Goal: Transaction & Acquisition: Book appointment/travel/reservation

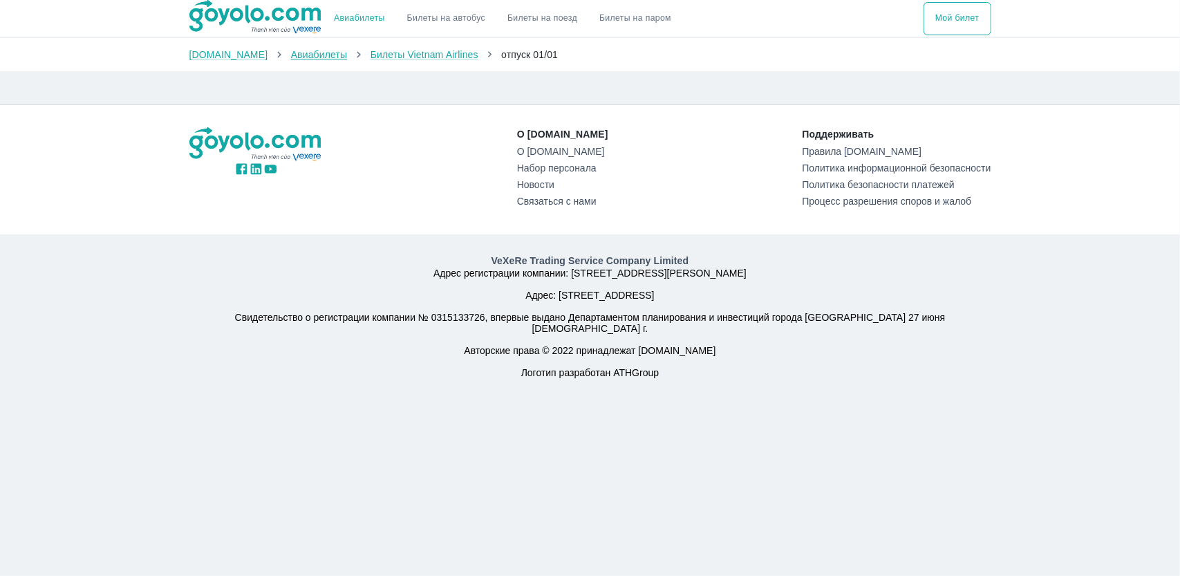
click at [294, 56] on font "Авиабилеты" at bounding box center [319, 54] width 57 height 11
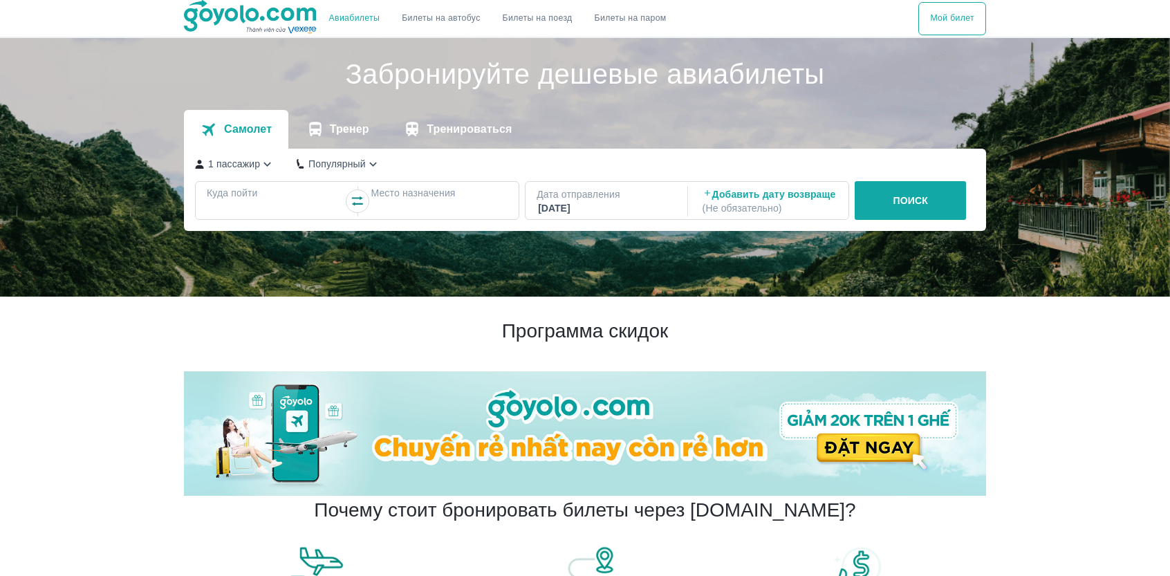
click at [241, 198] on font "Куда пойти" at bounding box center [232, 192] width 50 height 11
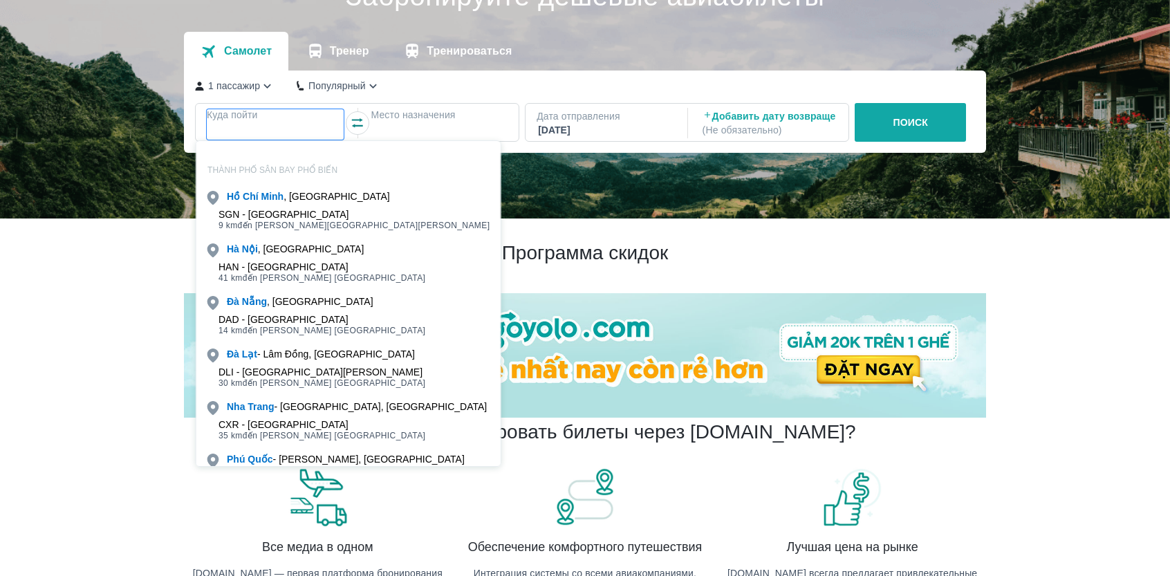
scroll to position [79, 0]
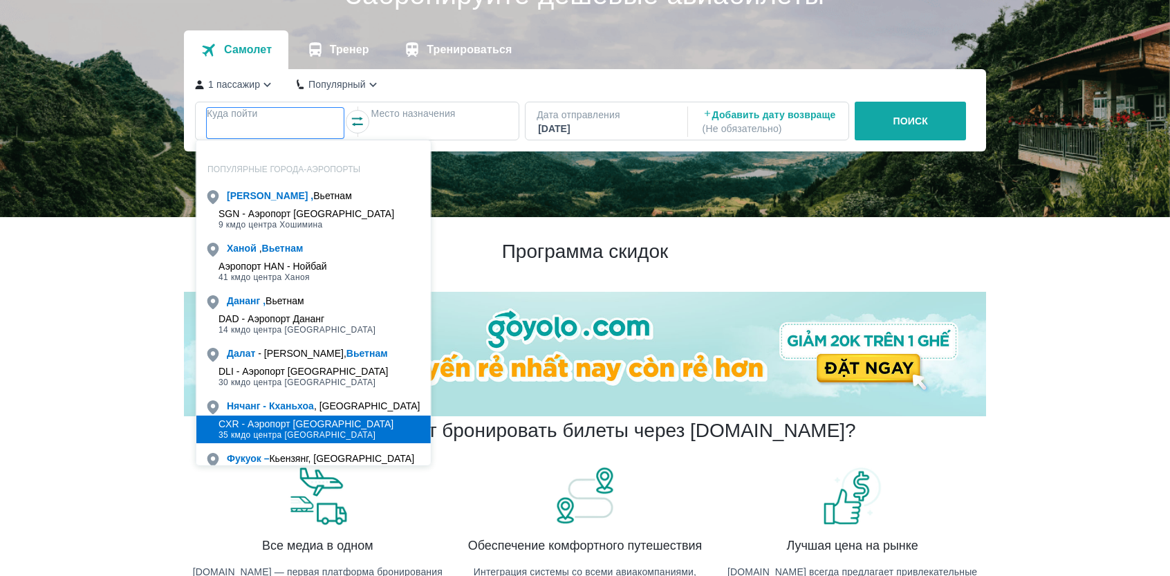
click at [263, 423] on font "CXR - Аэропорт [GEOGRAPHIC_DATA]" at bounding box center [305, 423] width 175 height 11
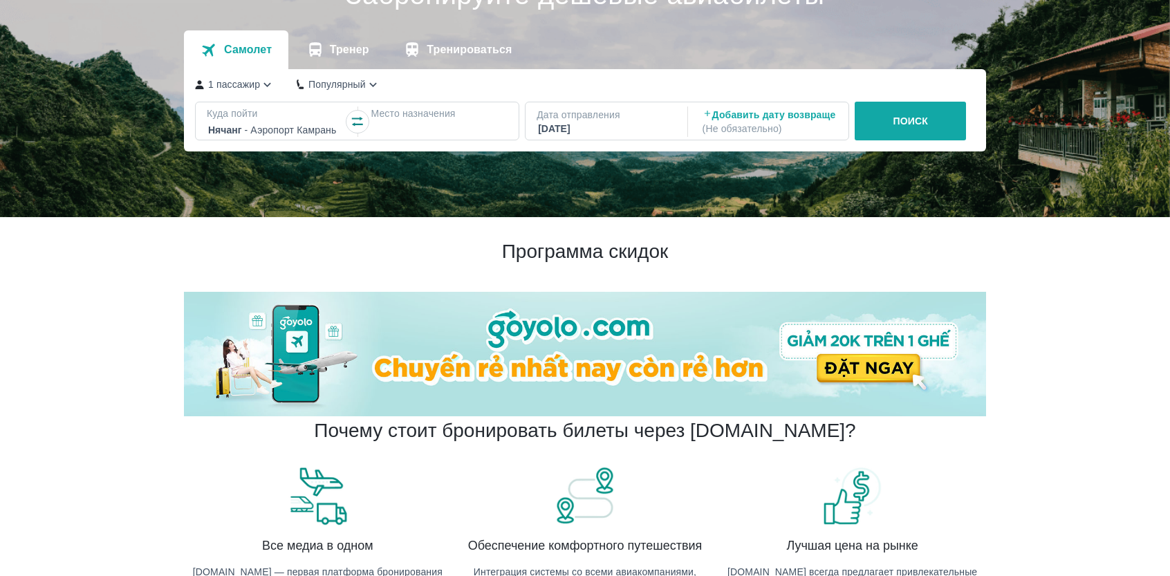
click at [401, 119] on font "Место назначения" at bounding box center [412, 113] width 84 height 11
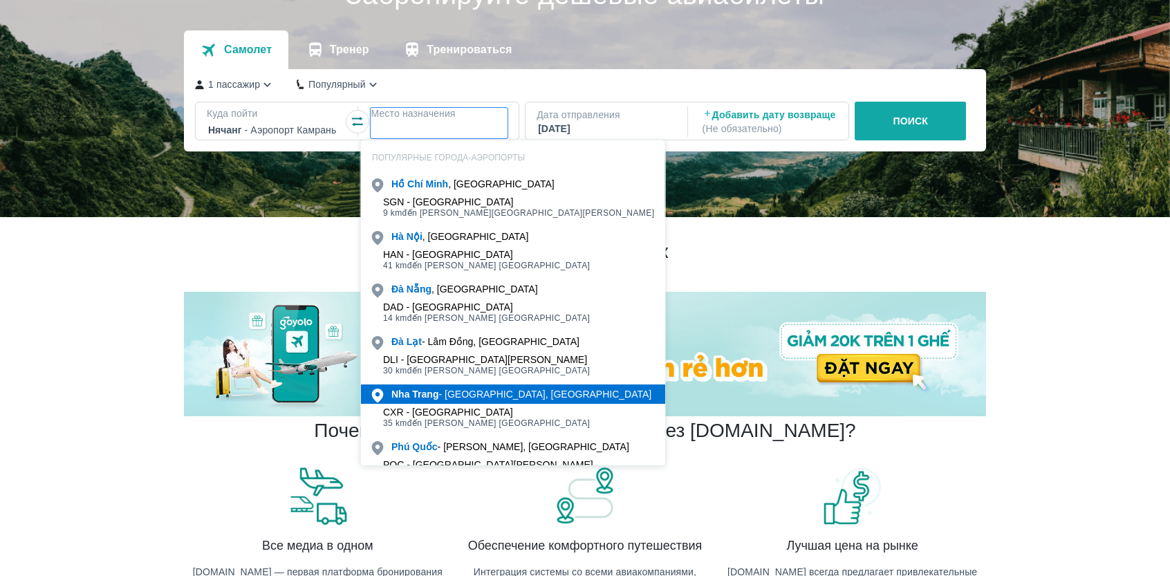
scroll to position [107, 0]
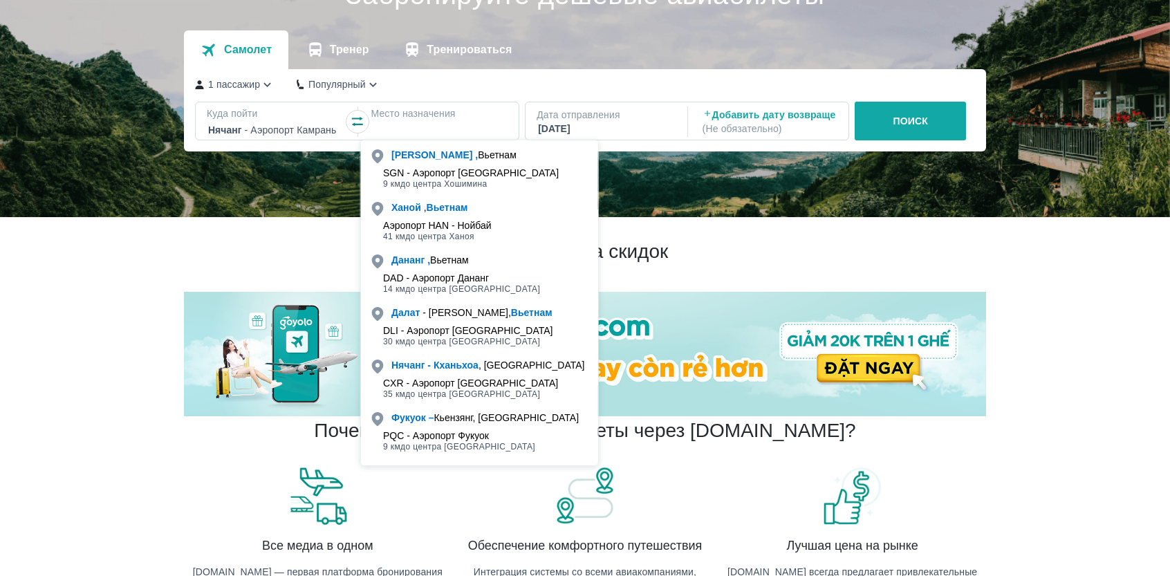
click at [445, 432] on font "PQC - Аэропорт Фукуок" at bounding box center [436, 435] width 106 height 11
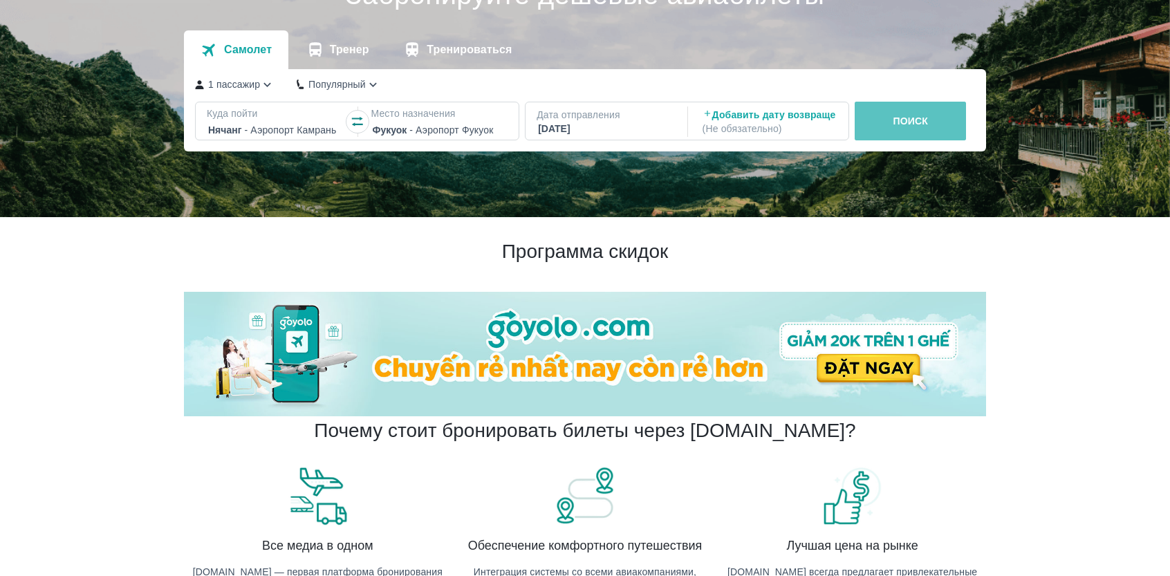
click at [917, 120] on font "ПОИСК" at bounding box center [910, 120] width 35 height 11
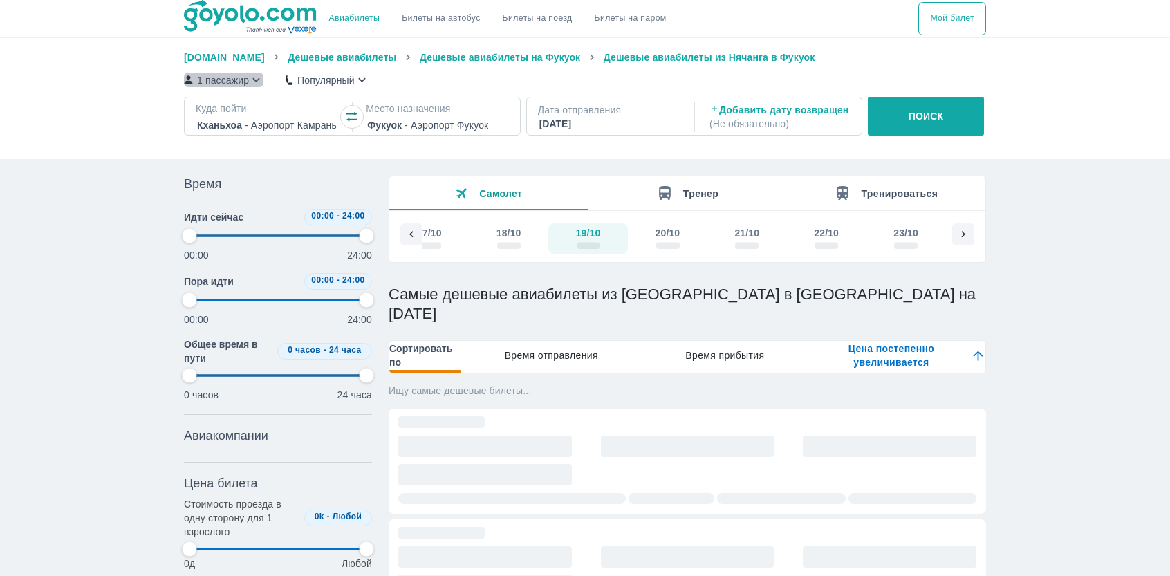
click at [252, 80] on icon "button" at bounding box center [256, 80] width 15 height 15
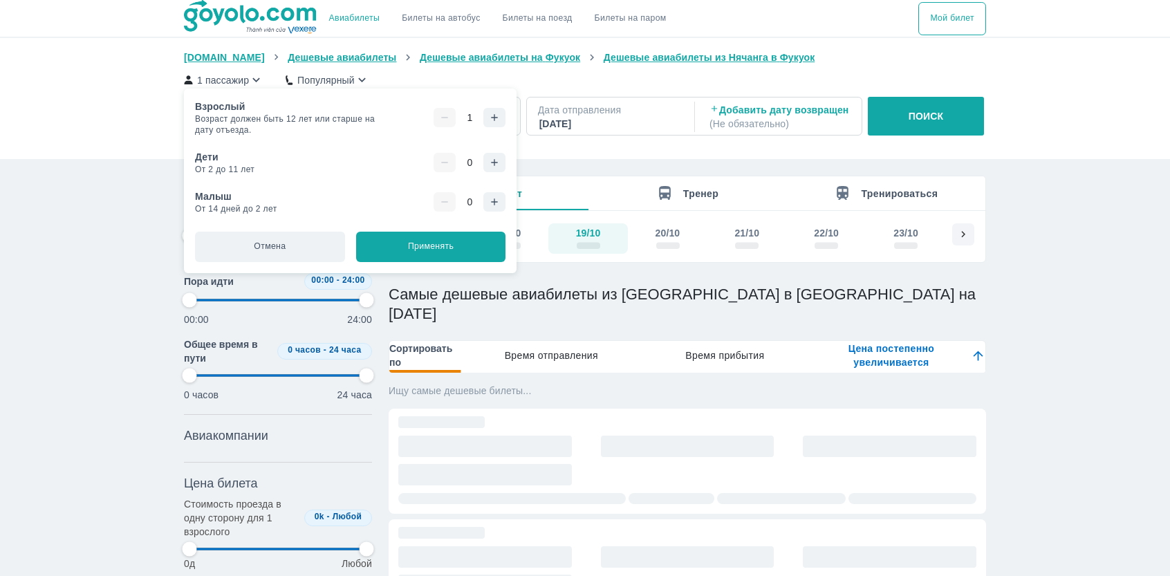
type input "97.9166666666667"
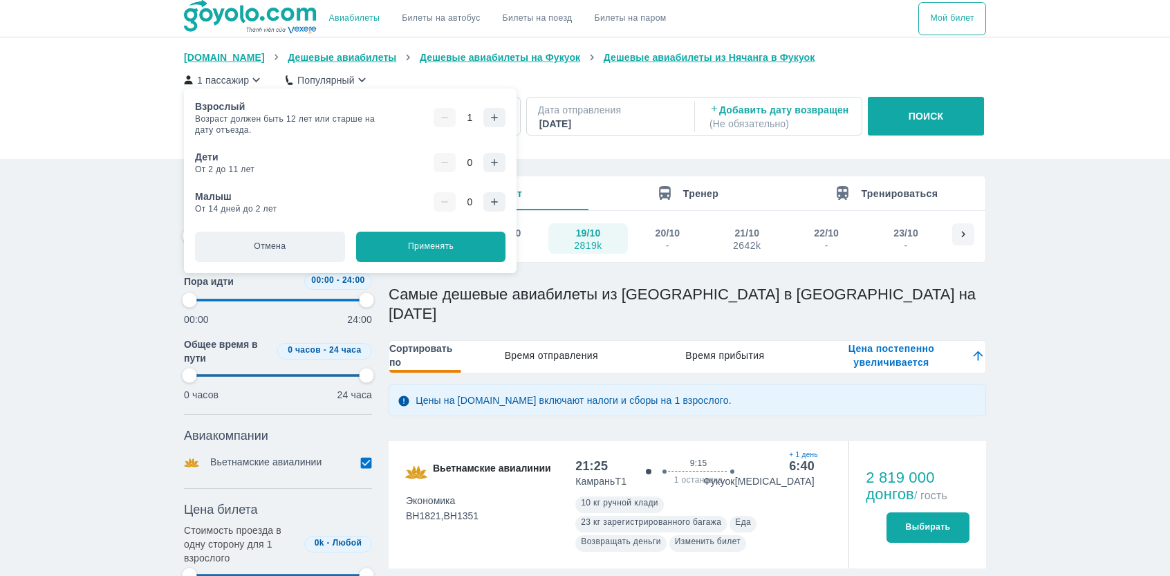
click at [489, 117] on icon "button" at bounding box center [494, 117] width 11 height 11
type input "97.9166666666667"
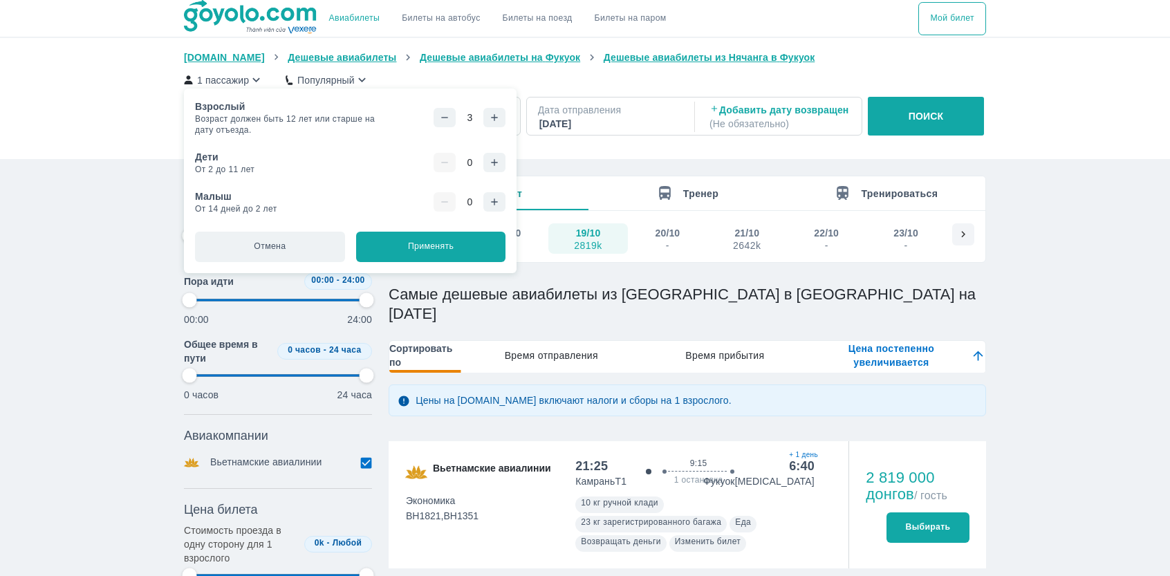
click at [489, 161] on icon "button" at bounding box center [494, 162] width 11 height 11
type input "97.9166666666667"
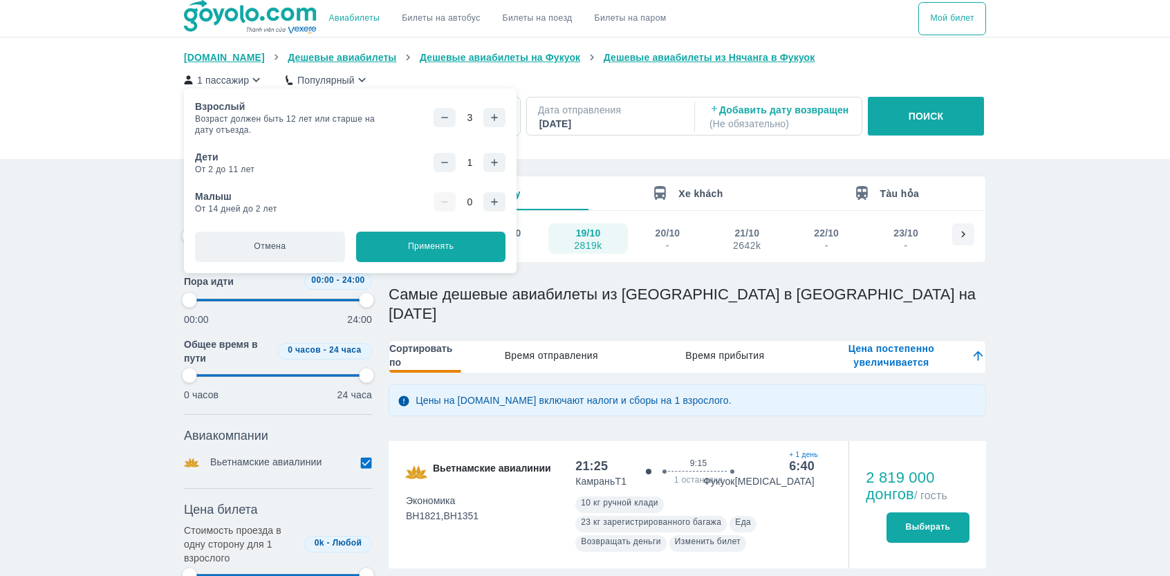
type input "97.9166666666667"
click at [428, 247] on font "Применять" at bounding box center [431, 246] width 46 height 10
type input "97.9166666666667"
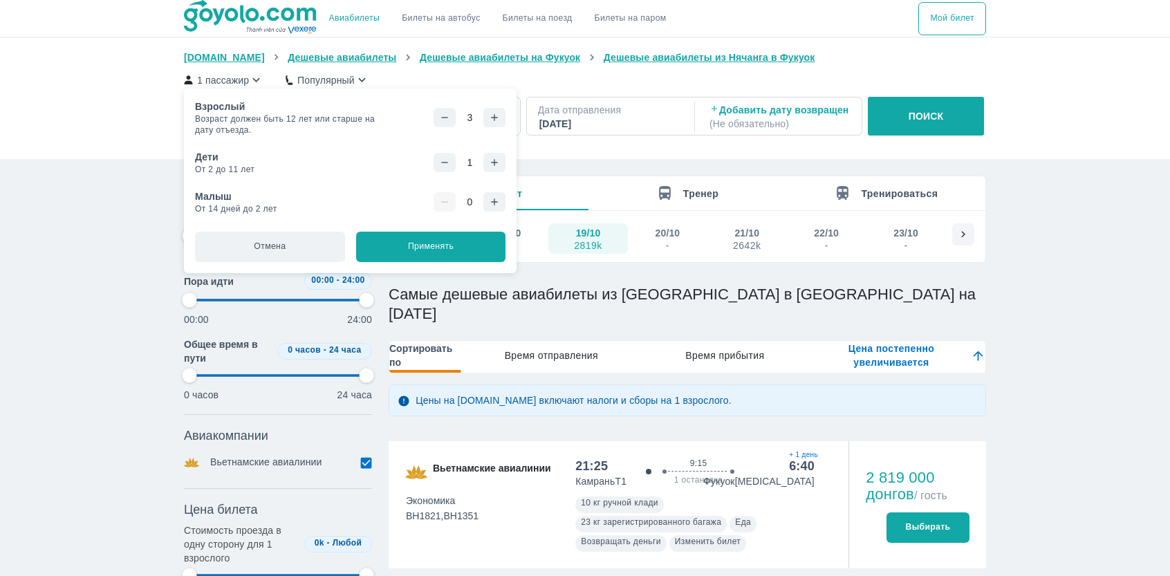
type input "97.9166666666667"
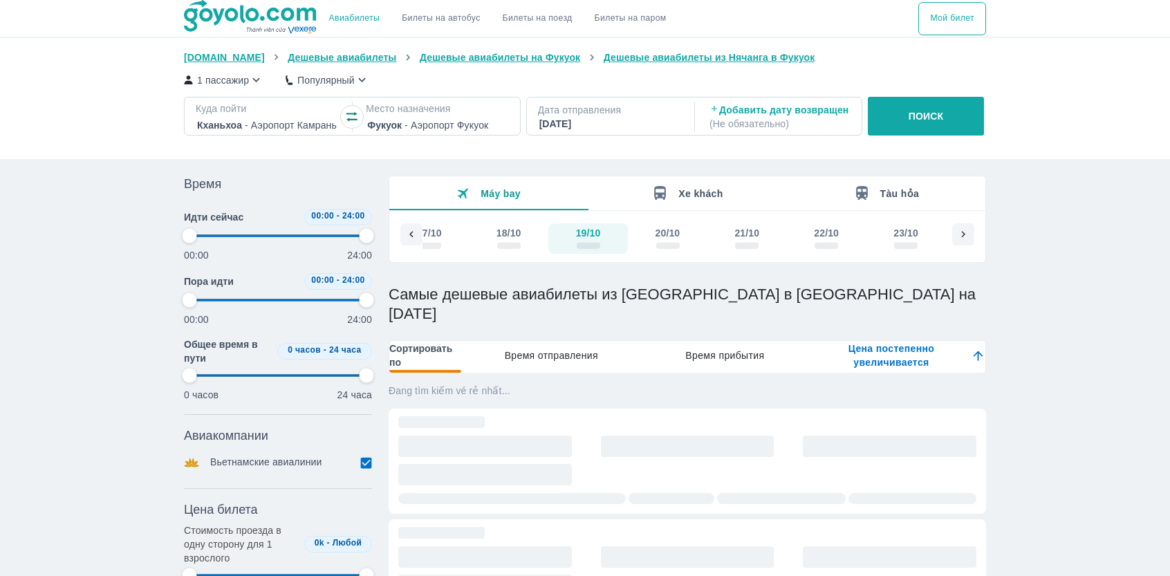
type input "97.9166666666667"
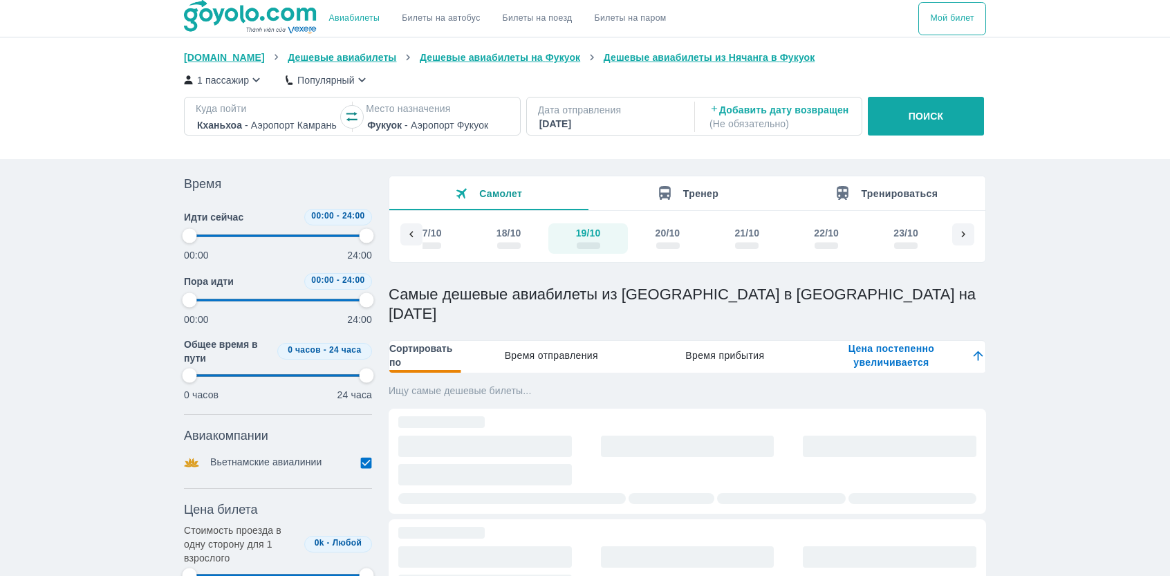
type input "97.9166666666667"
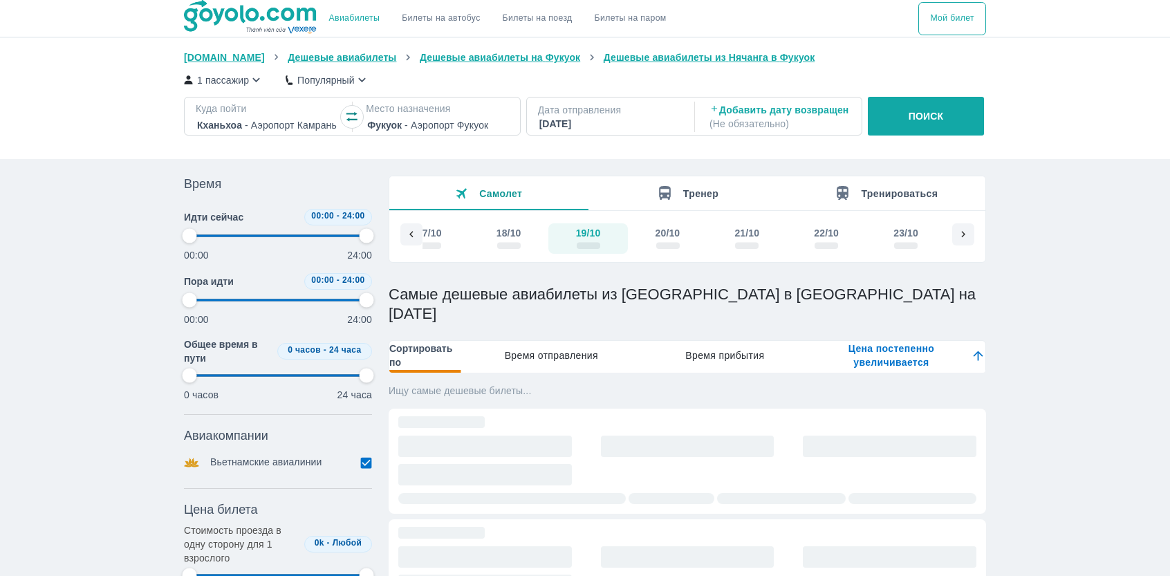
type input "97.9166666666667"
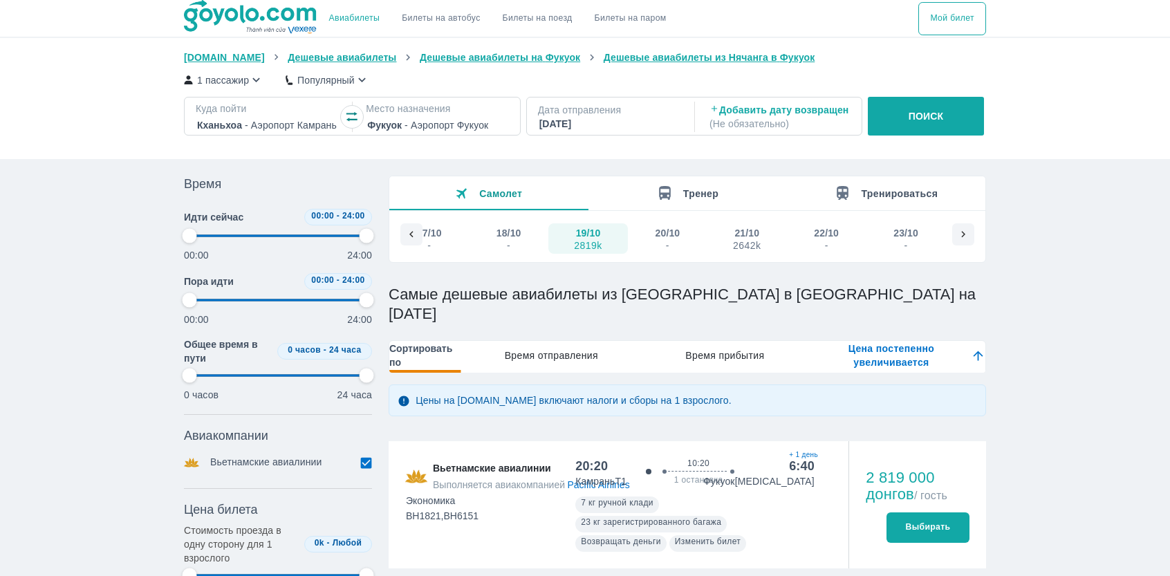
type input "97.9166666666667"
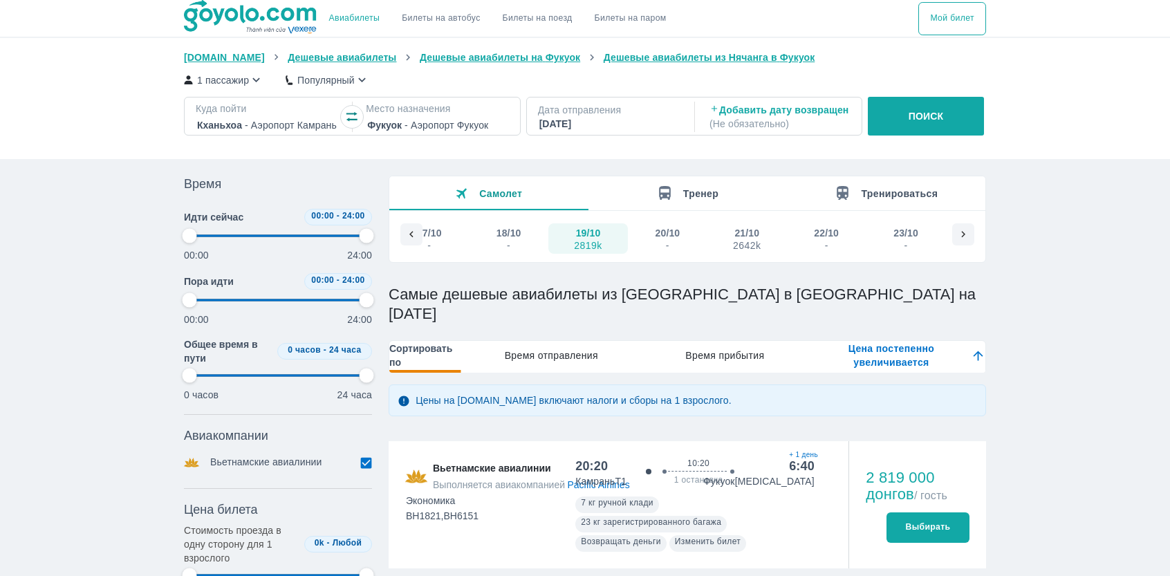
type input "97.9166666666667"
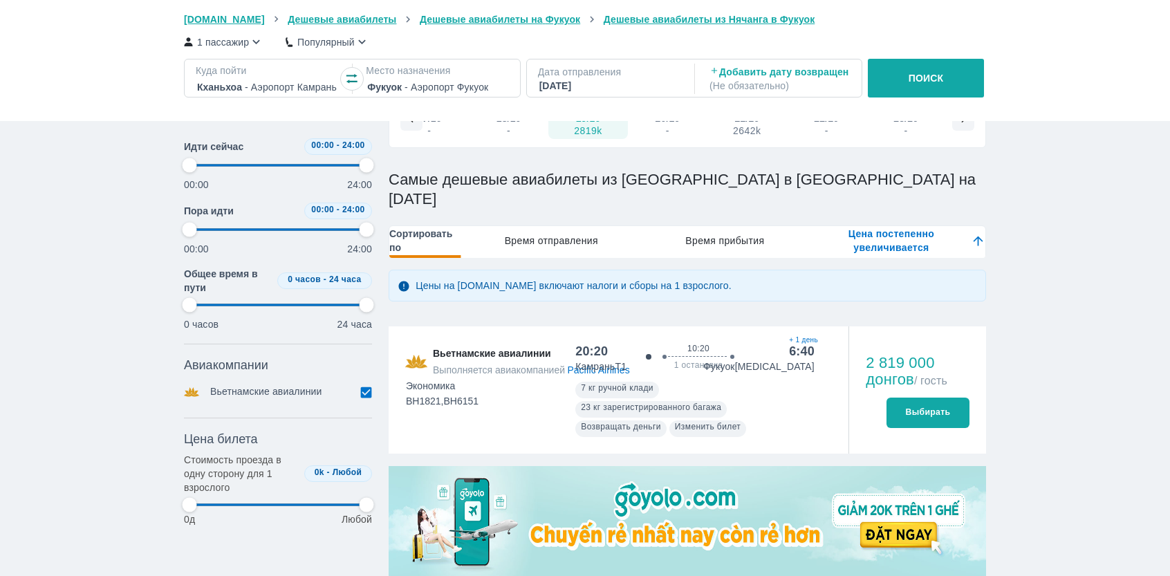
type input "97.9166666666667"
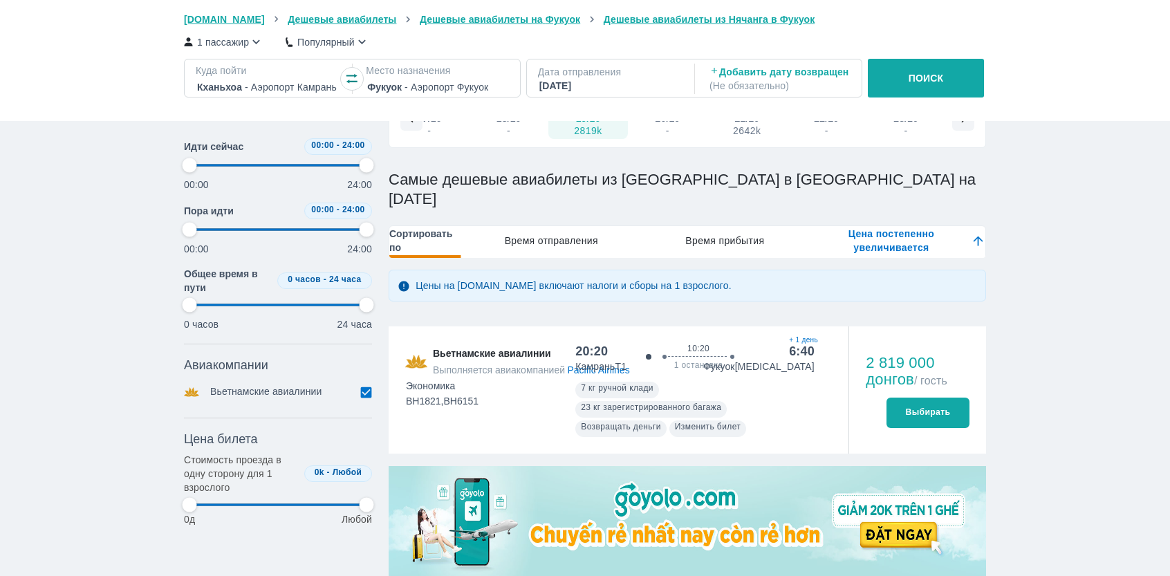
type input "97.9166666666667"
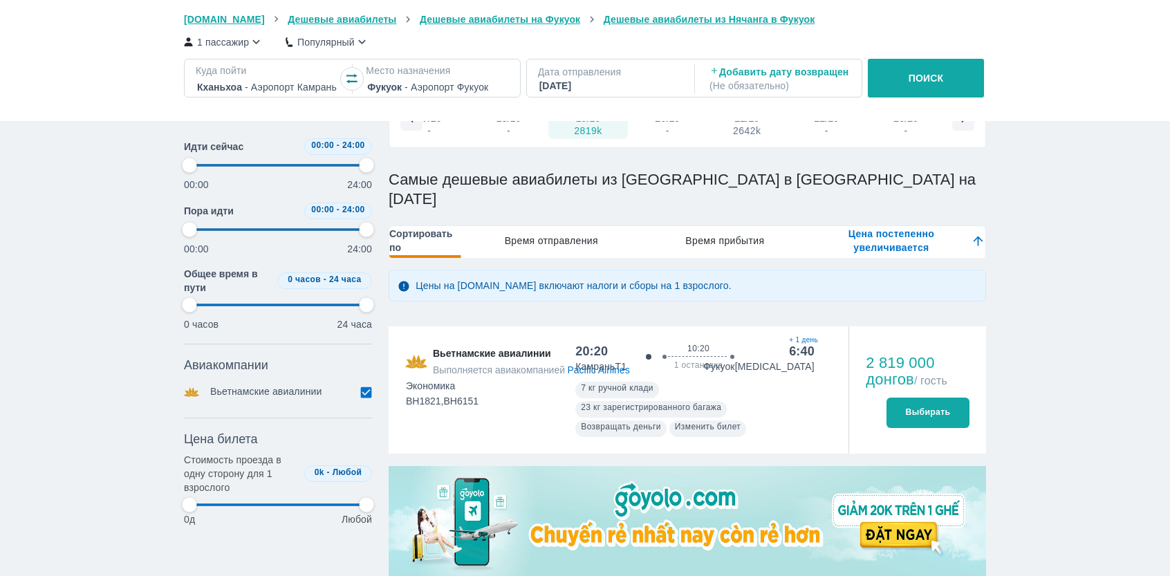
type input "97.9166666666667"
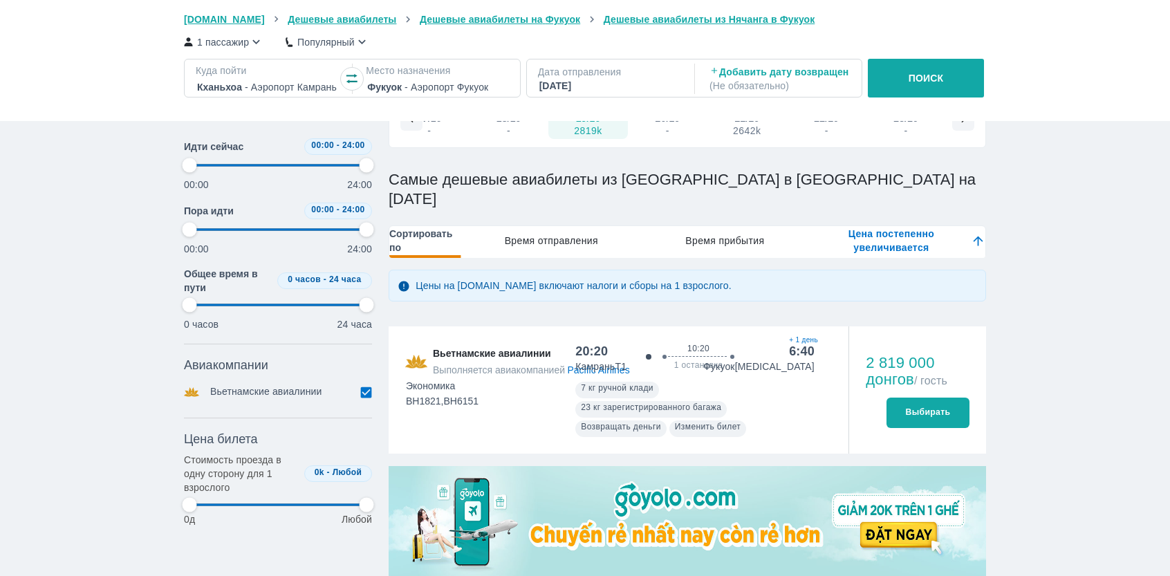
type input "97.9166666666667"
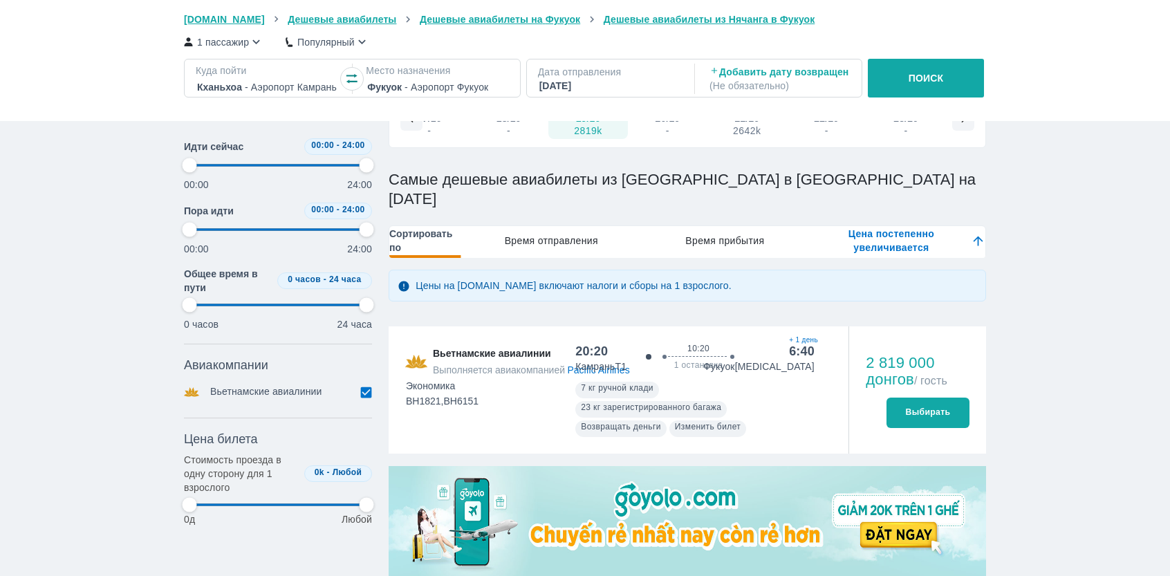
type input "97.9166666666667"
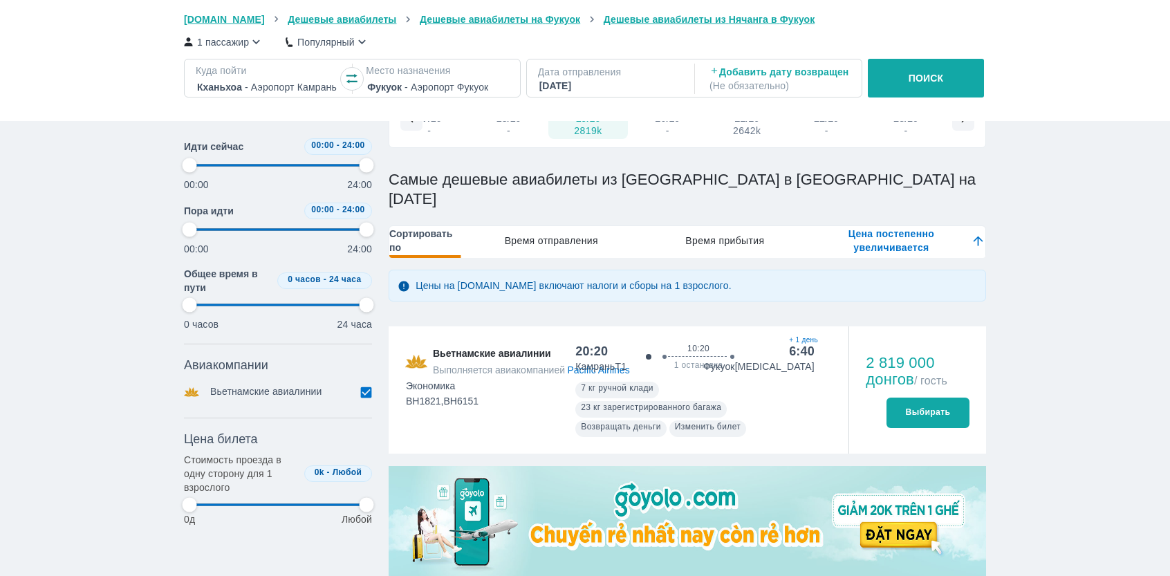
type input "97.9166666666667"
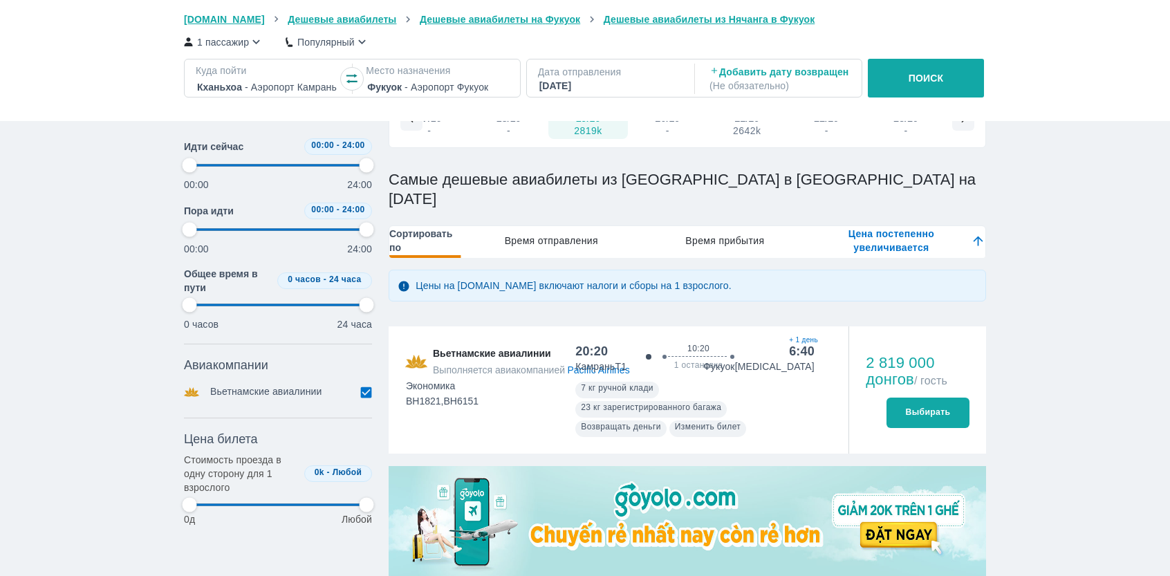
scroll to position [29, 0]
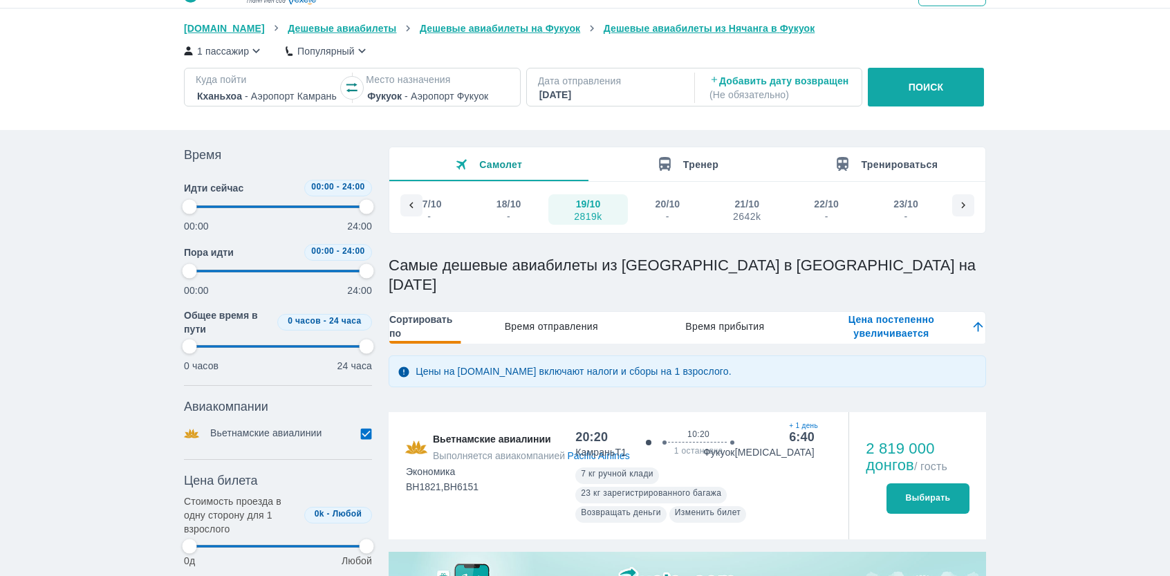
type input "97.9166666666667"
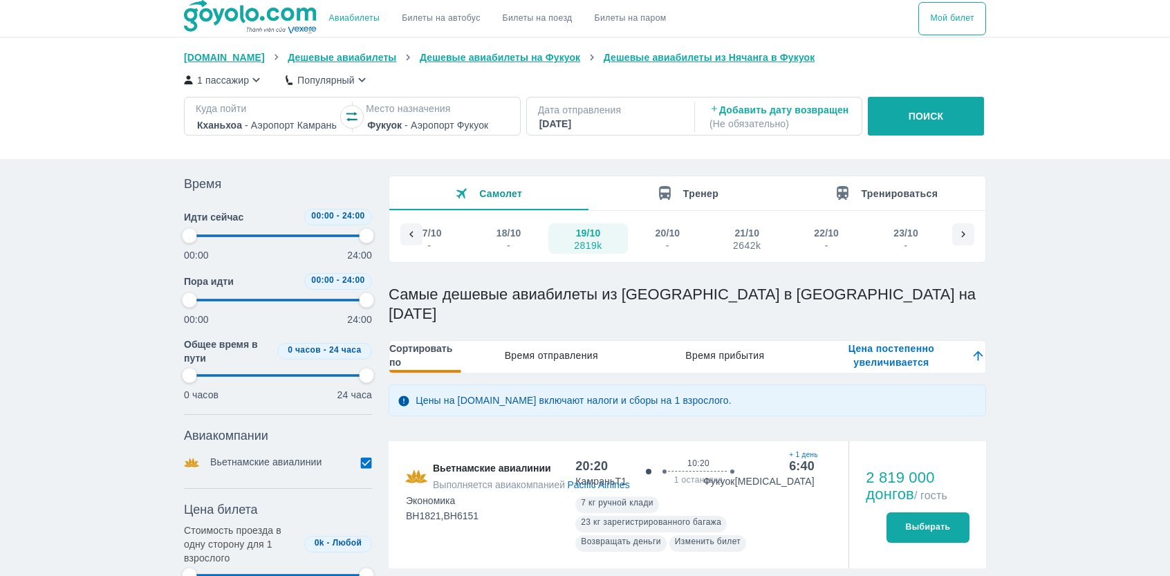
type input "97.9166666666667"
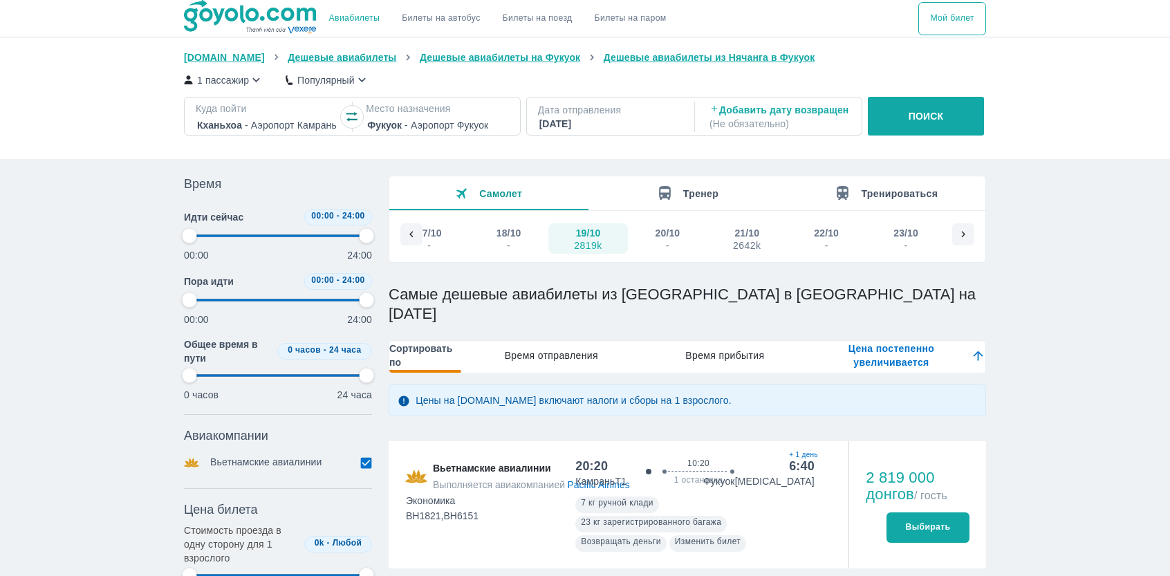
type input "97.9166666666667"
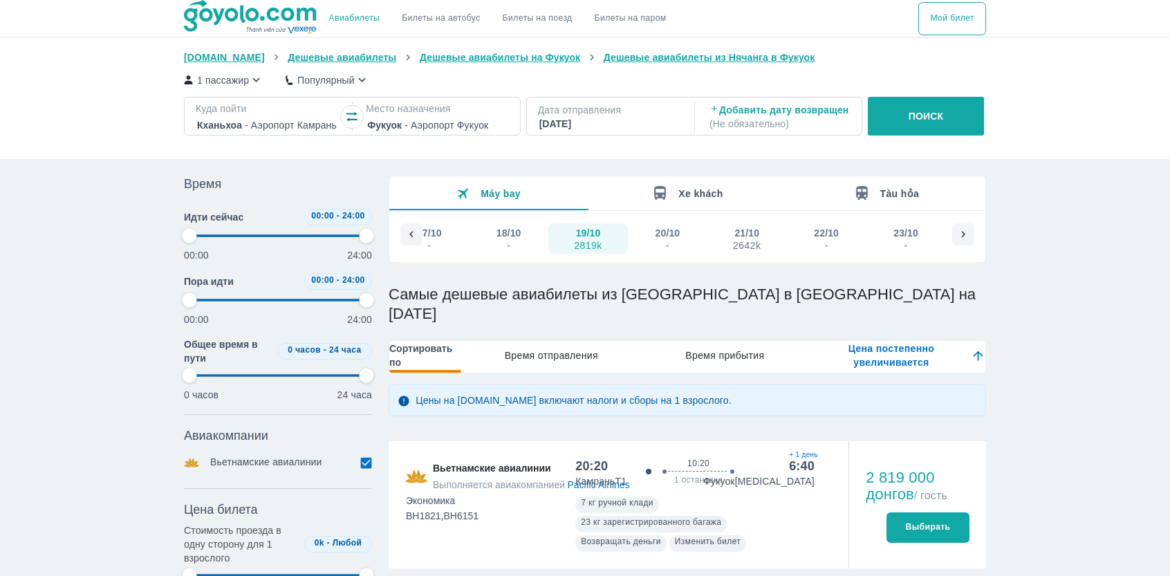
type input "97.9166666666667"
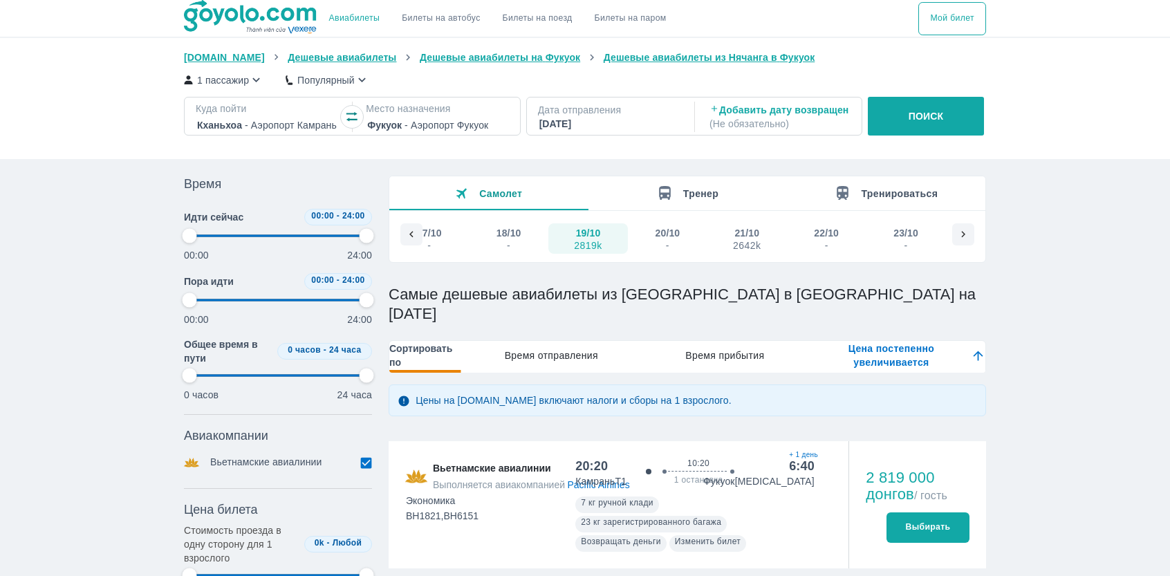
type input "97.9166666666667"
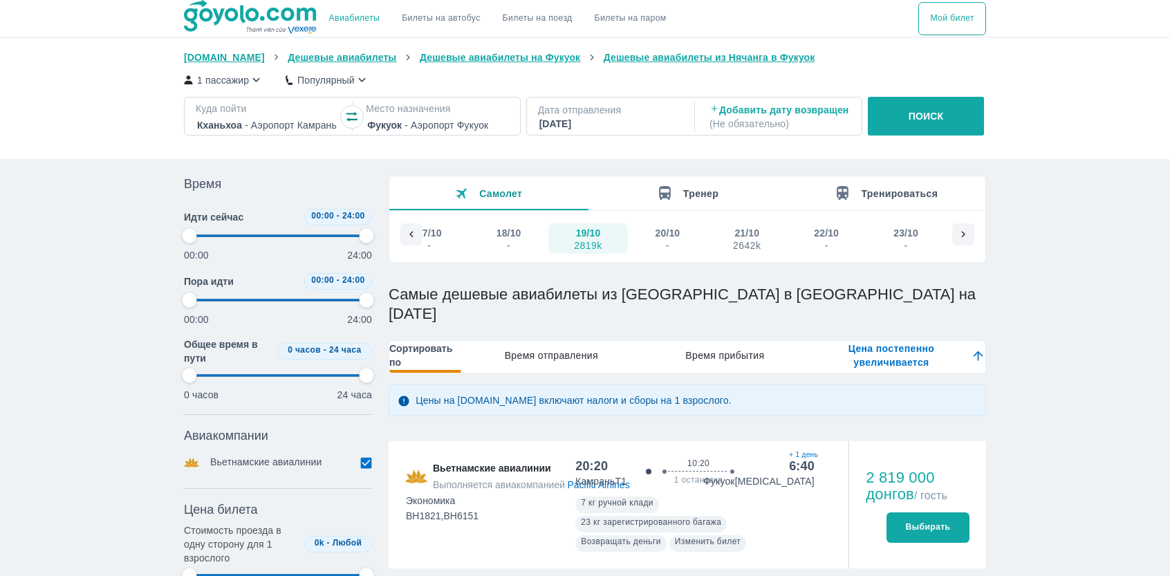
type input "97.9166666666667"
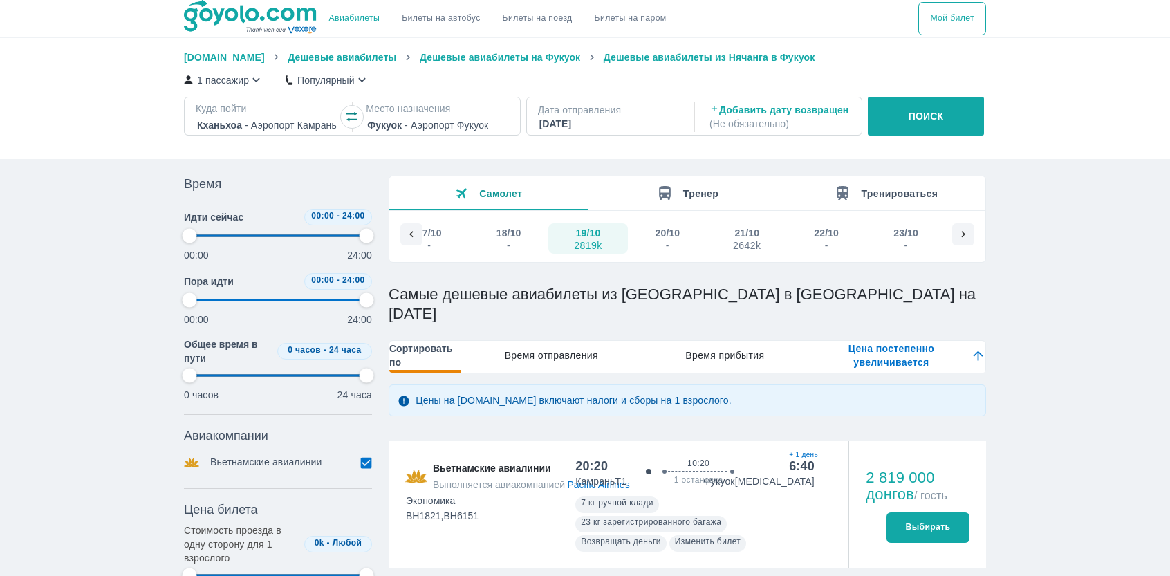
type input "97.9166666666667"
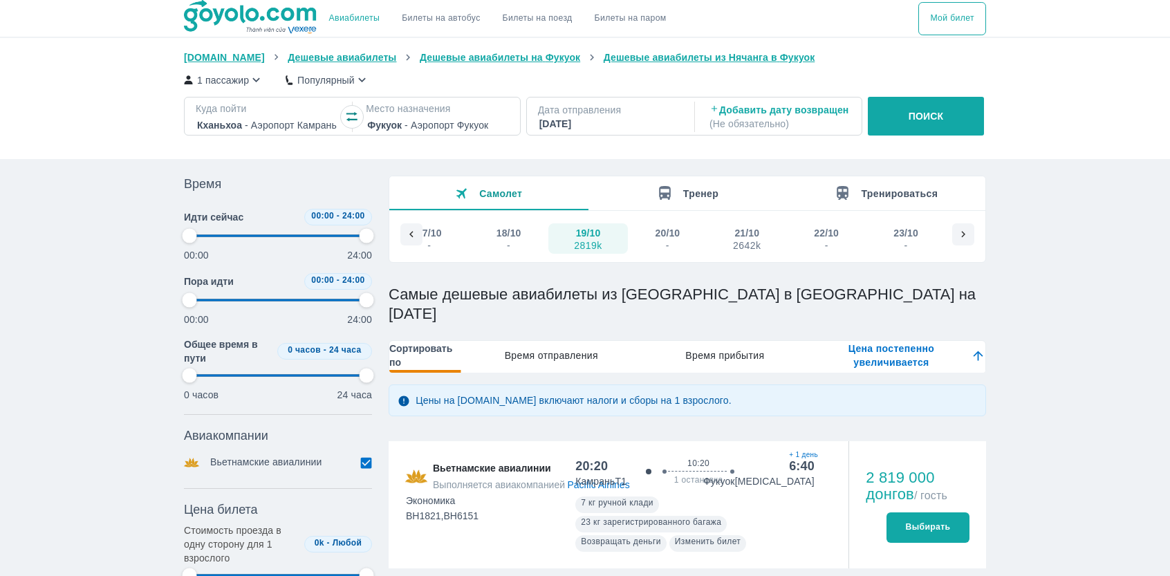
click at [257, 79] on icon "button" at bounding box center [256, 80] width 15 height 15
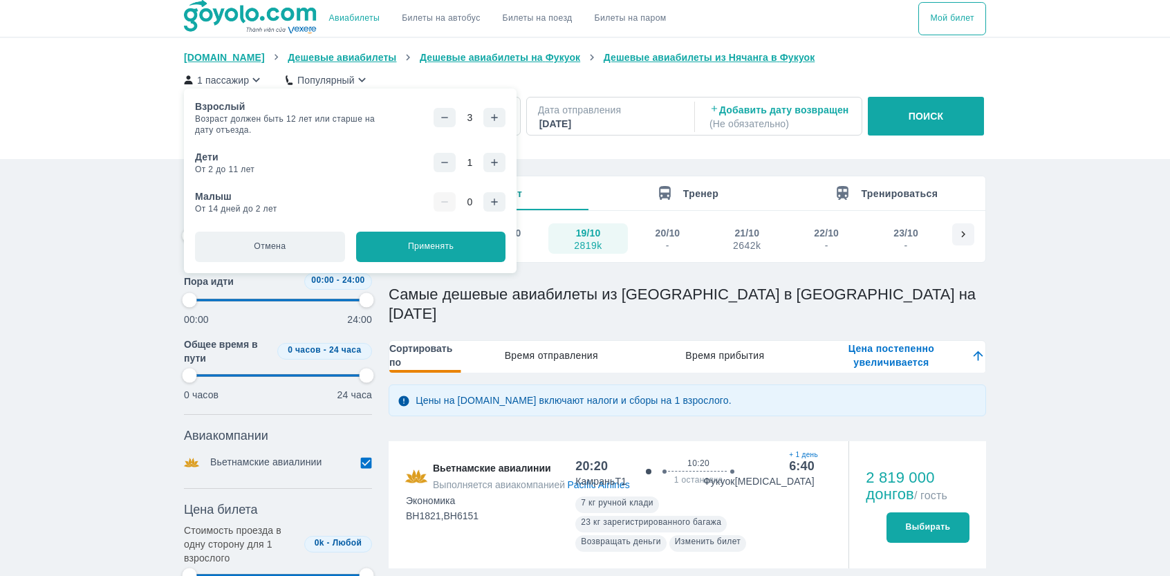
type input "97.9166666666667"
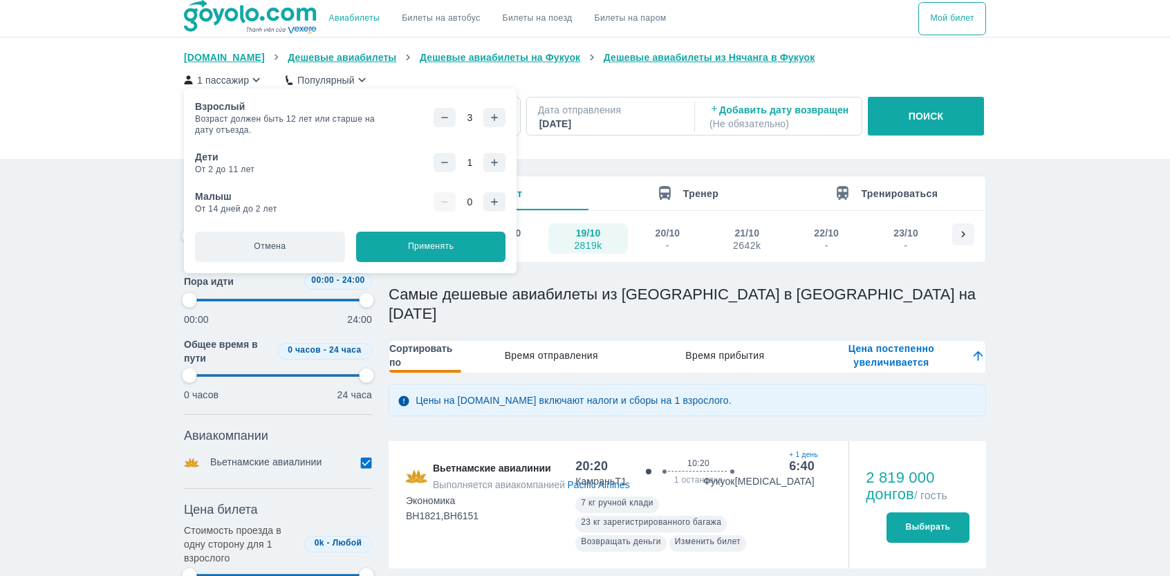
type input "97.9166666666667"
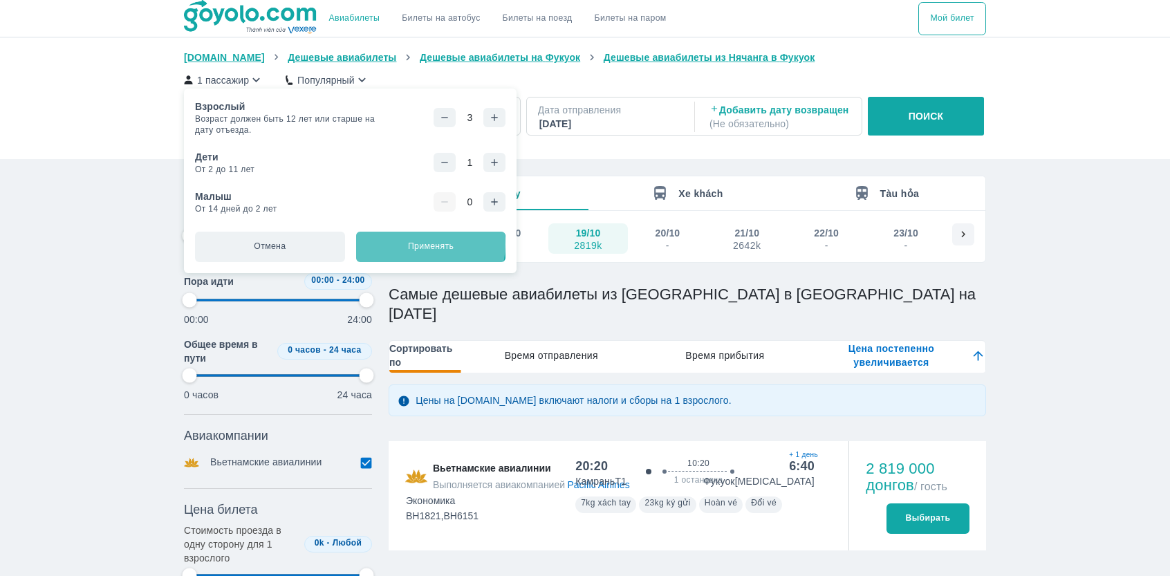
click at [424, 244] on font "Применять" at bounding box center [431, 246] width 46 height 10
type input "97.9166666666667"
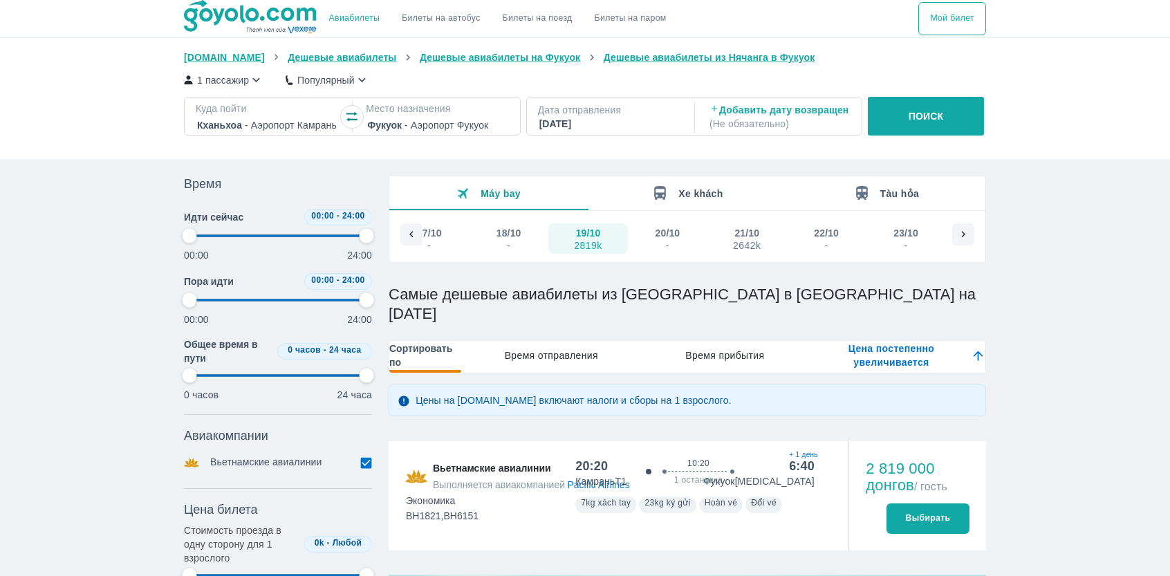
type input "97.9166666666667"
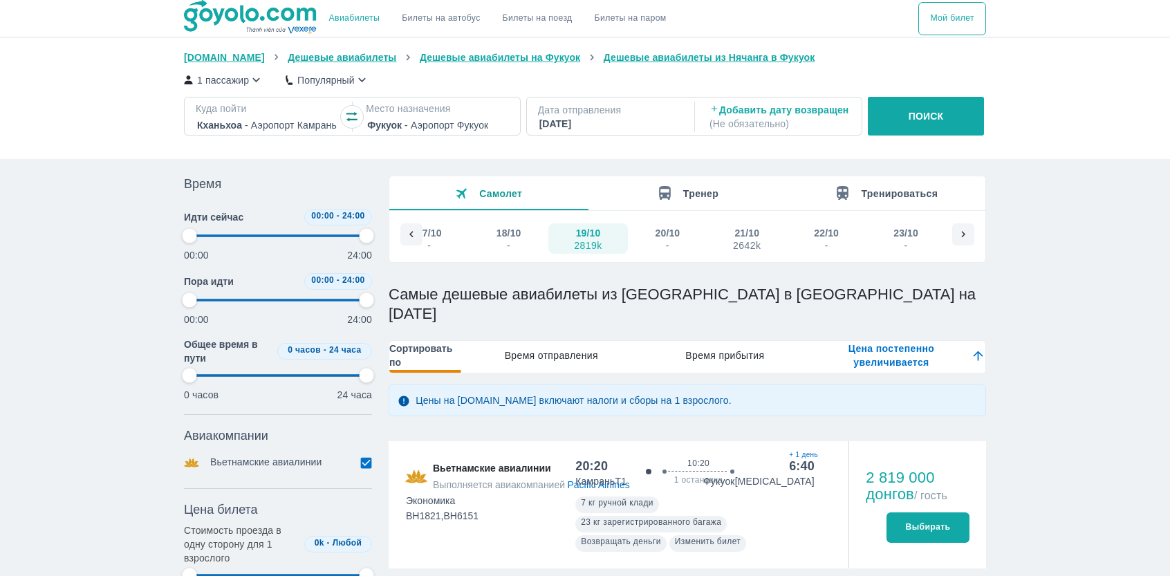
type input "97.9166666666667"
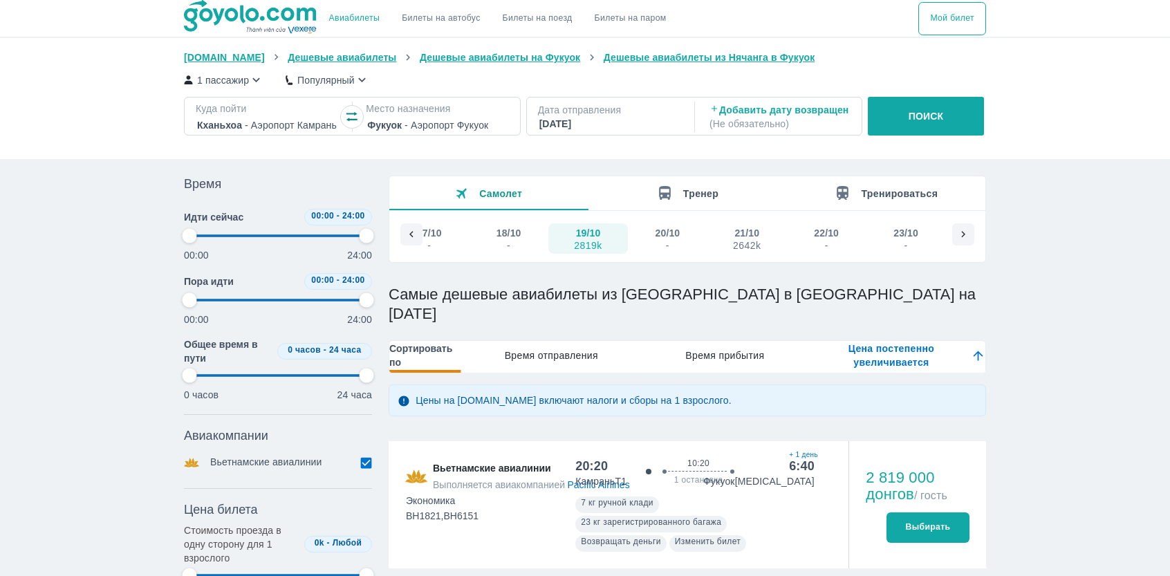
type input "97.9166666666667"
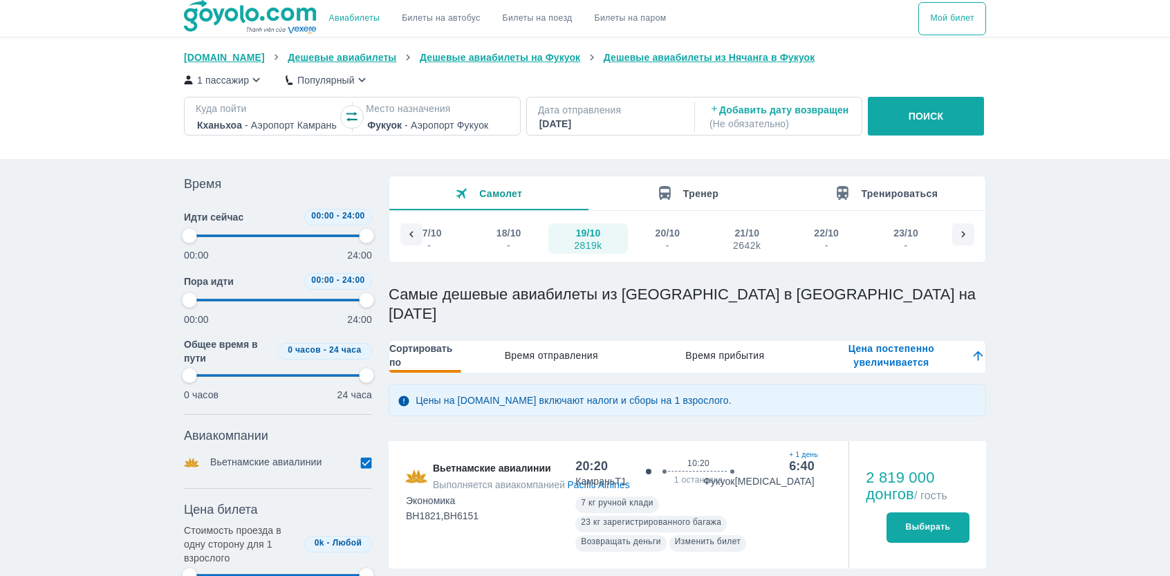
type input "97.9166666666667"
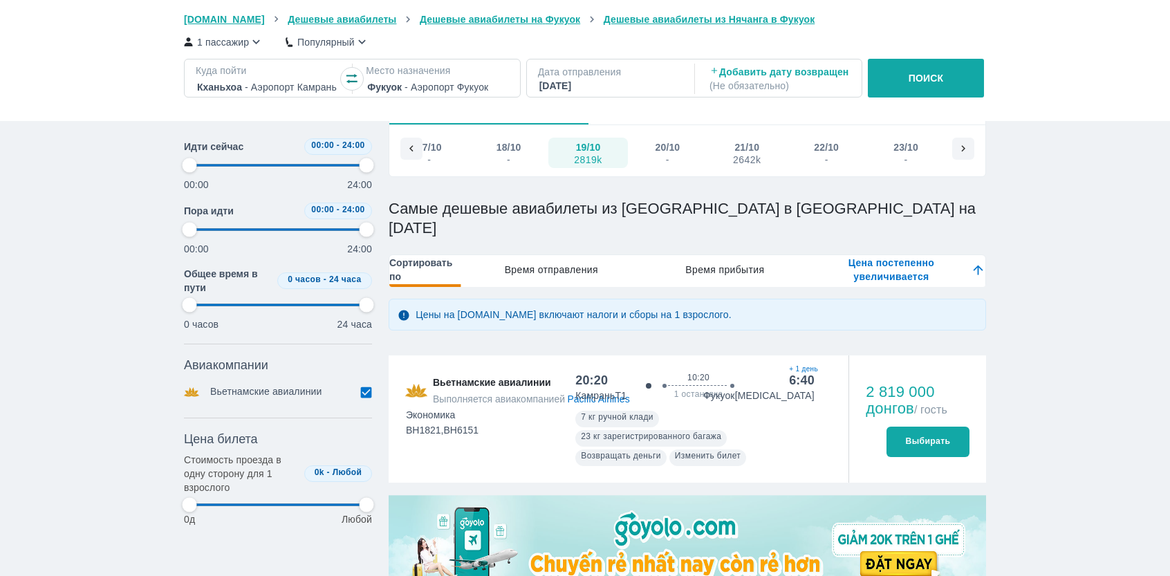
scroll to position [115, 0]
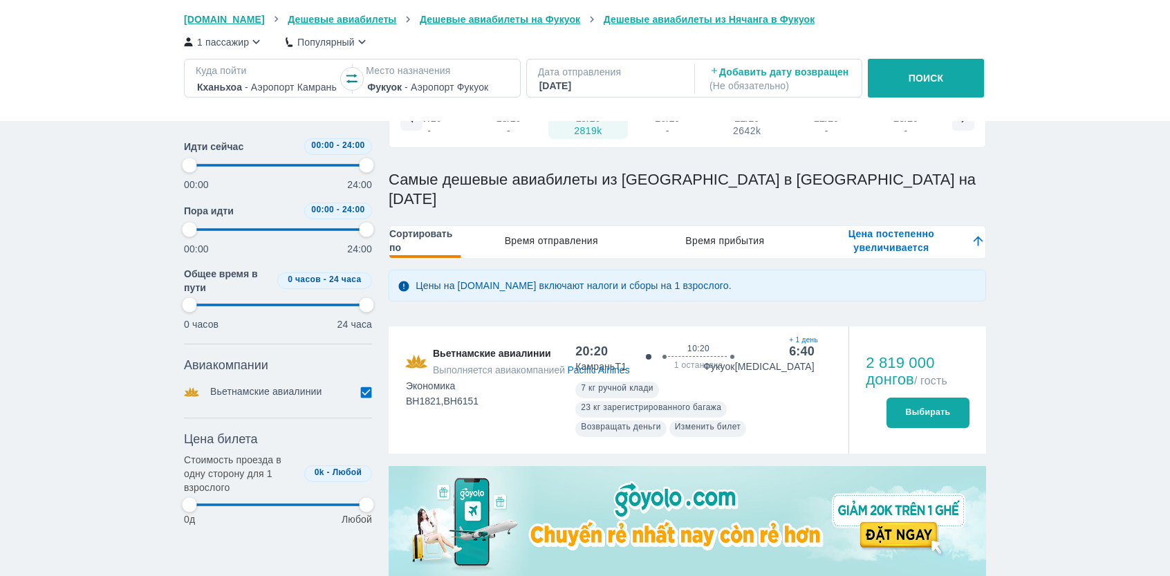
type input "97.9166666666667"
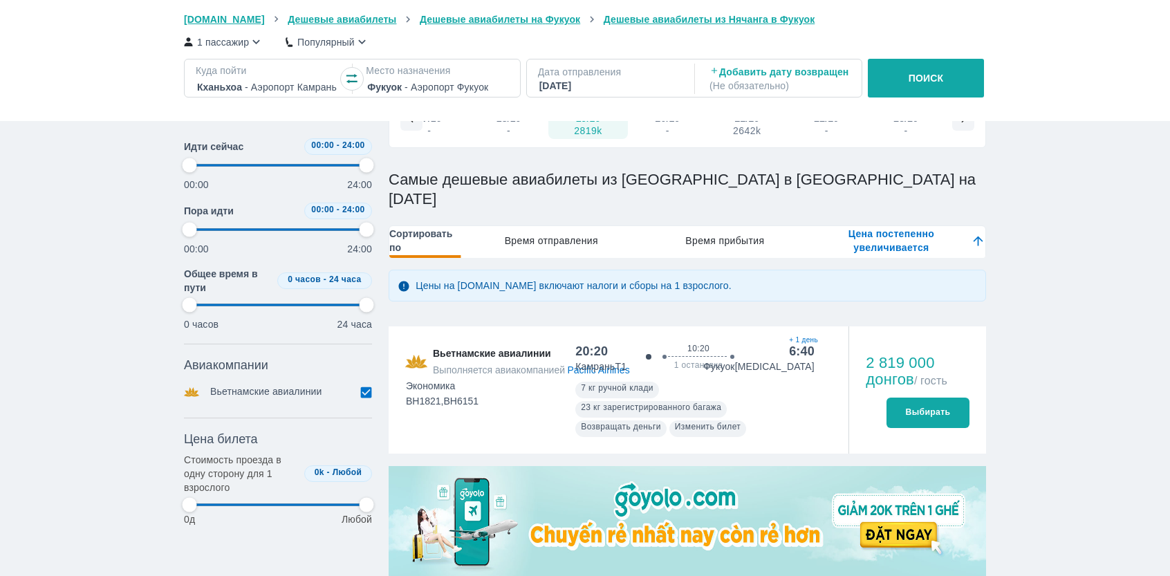
type input "97.9166666666667"
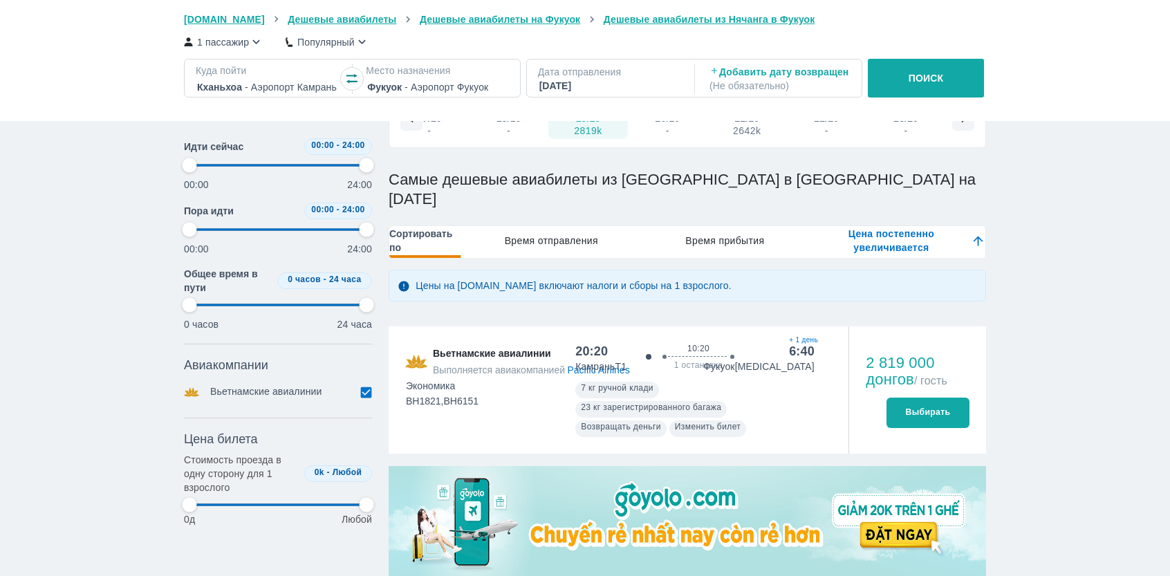
type input "97.9166666666667"
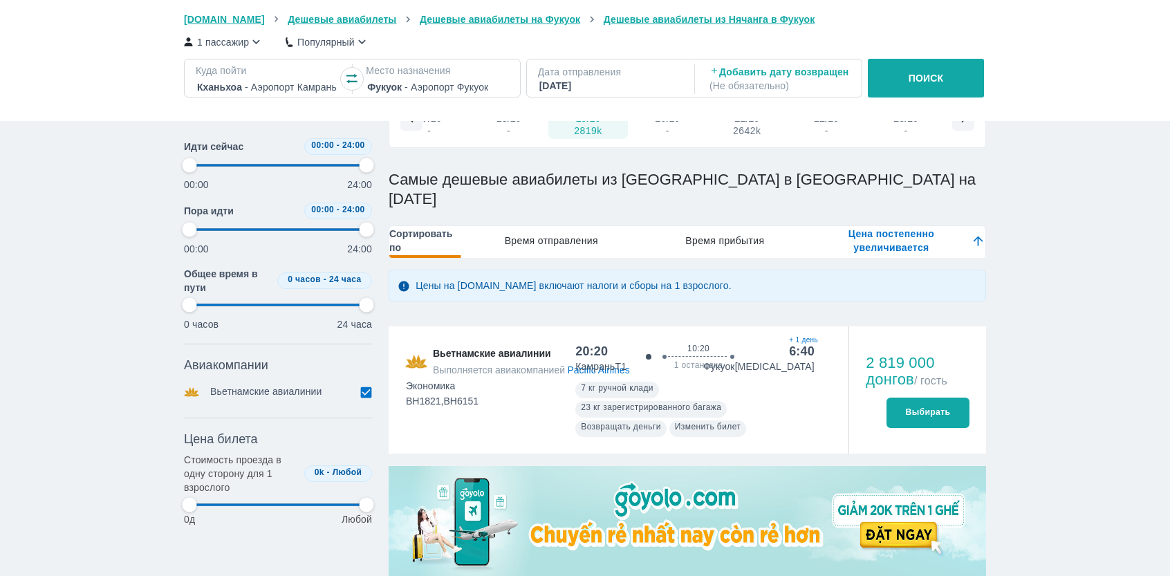
type input "97.9166666666667"
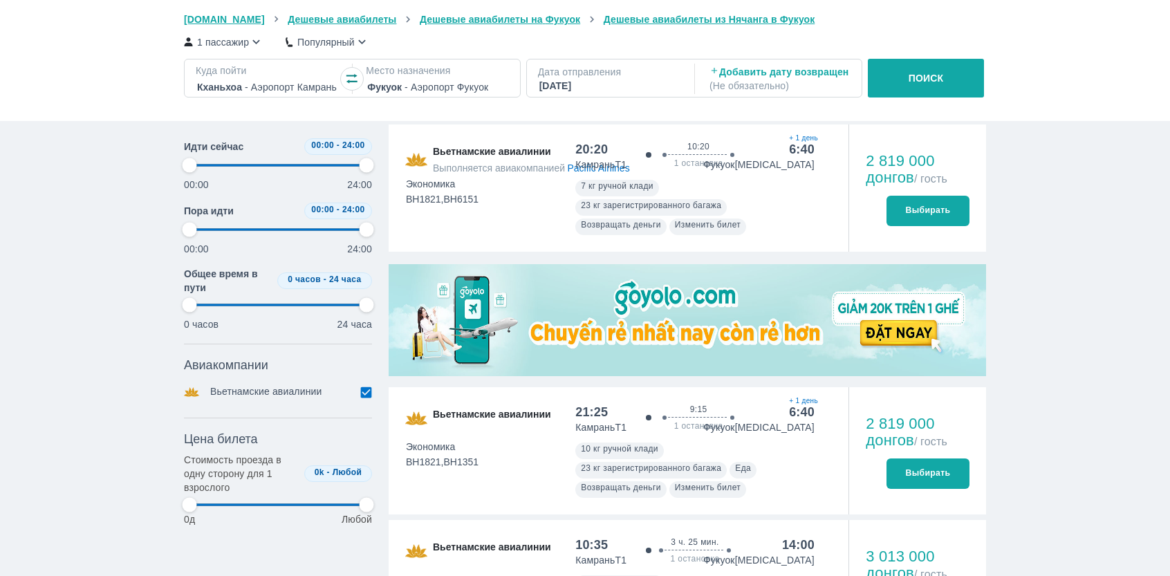
type input "97.9166666666667"
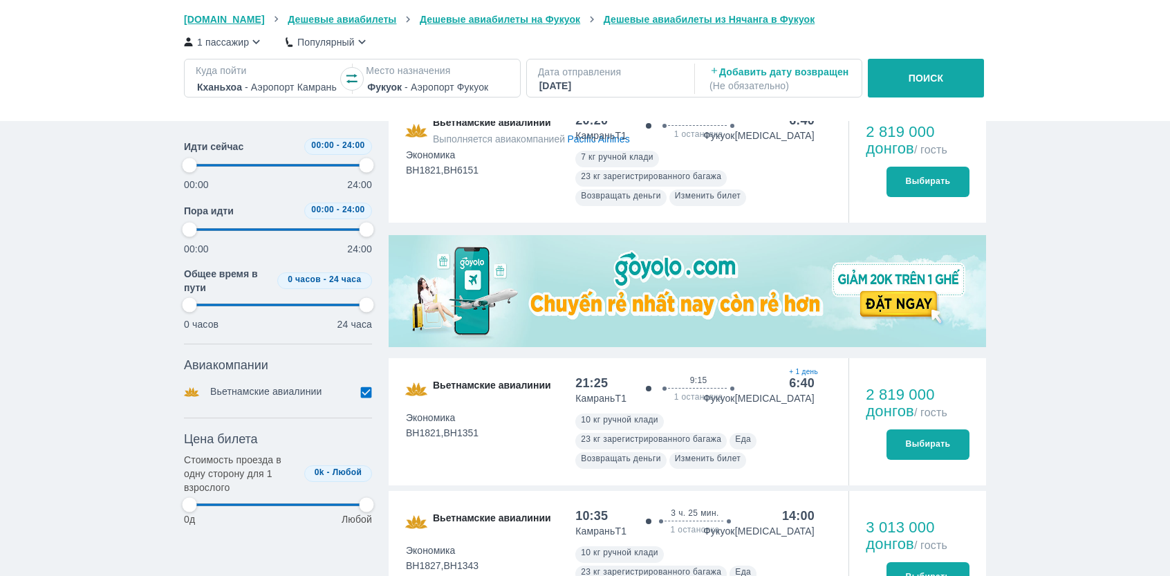
type input "97.9166666666667"
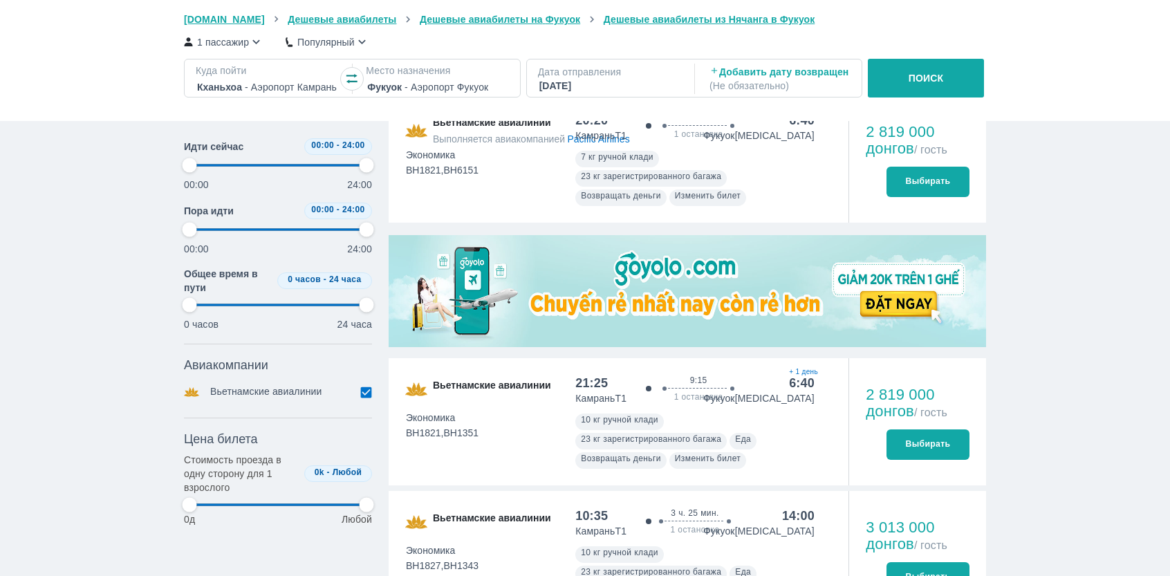
type input "97.9166666666667"
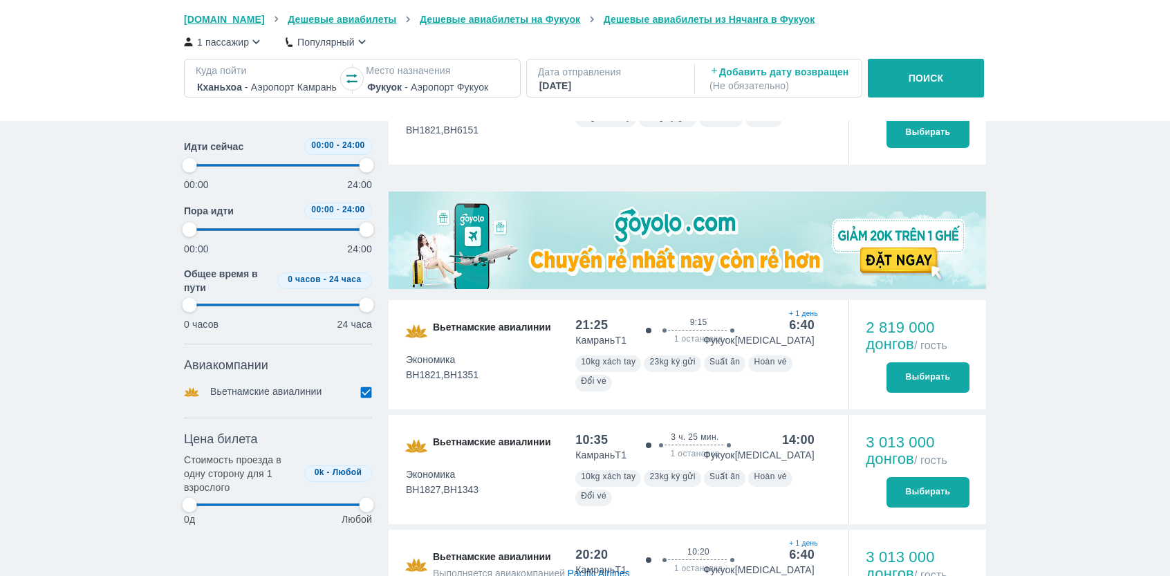
scroll to position [460, 0]
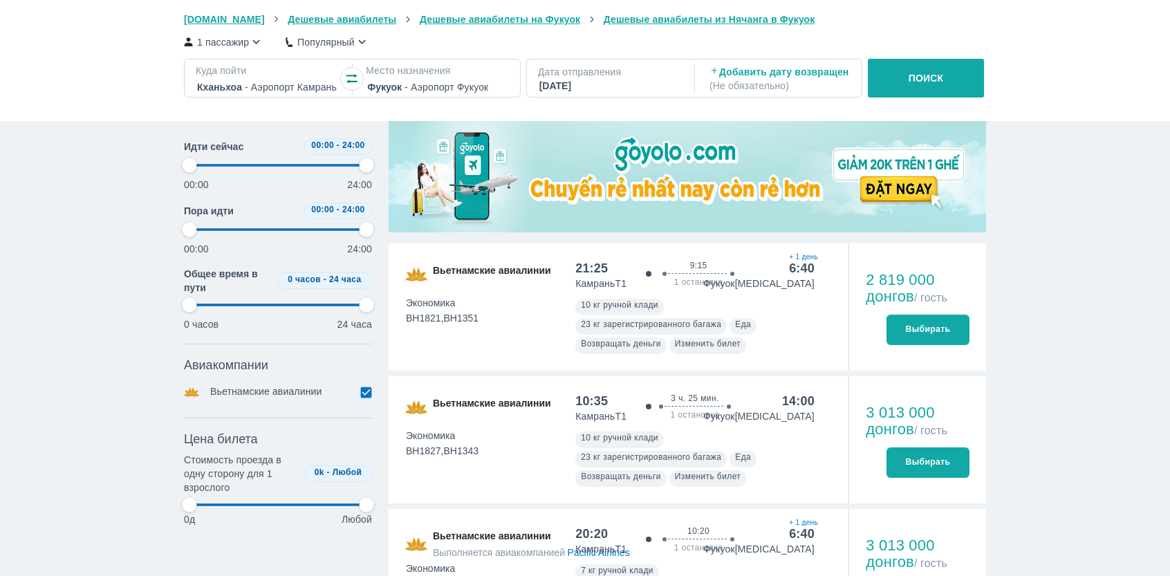
type input "97.9166666666667"
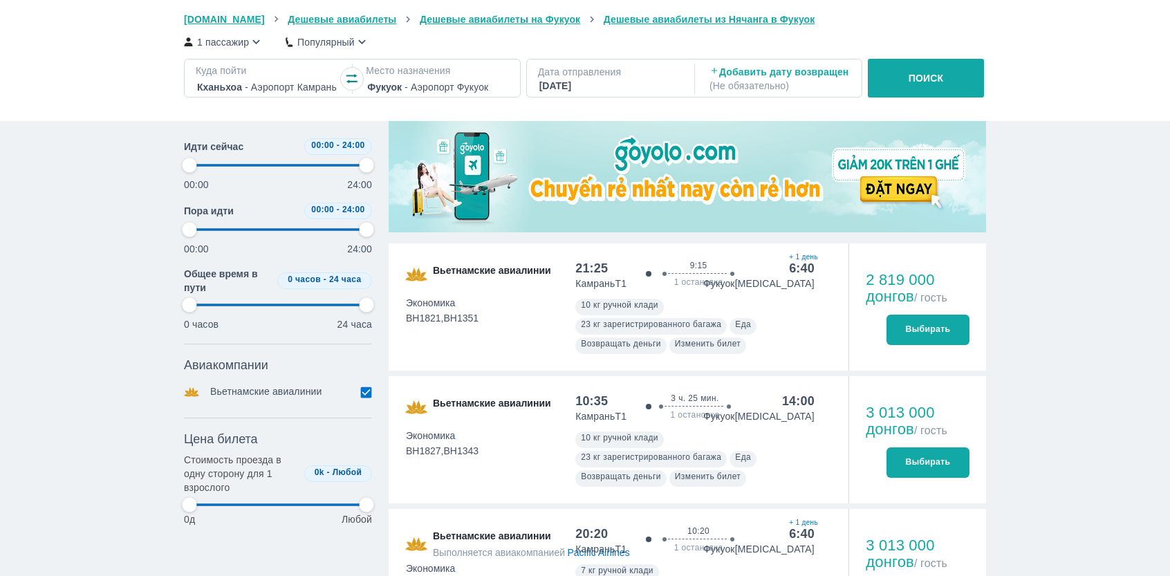
type input "97.9166666666667"
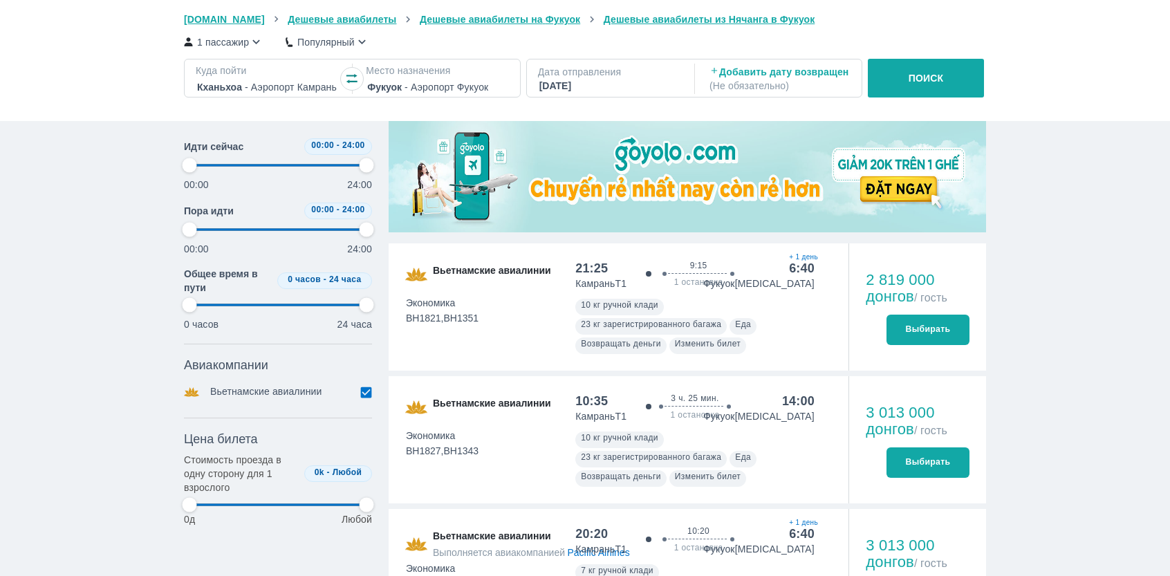
type input "97.9166666666667"
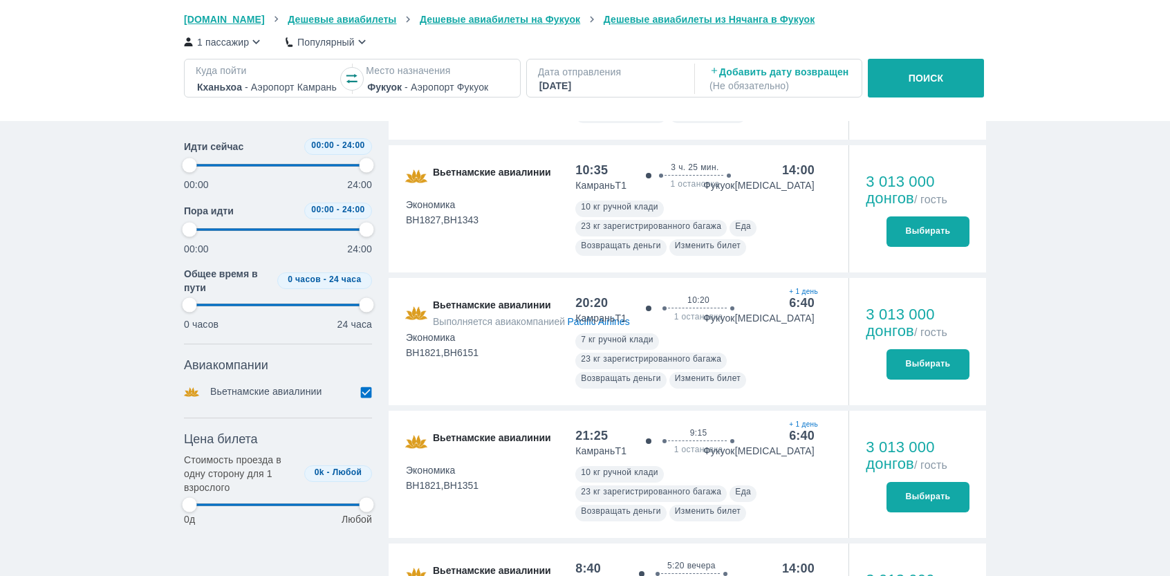
type input "97.9166666666667"
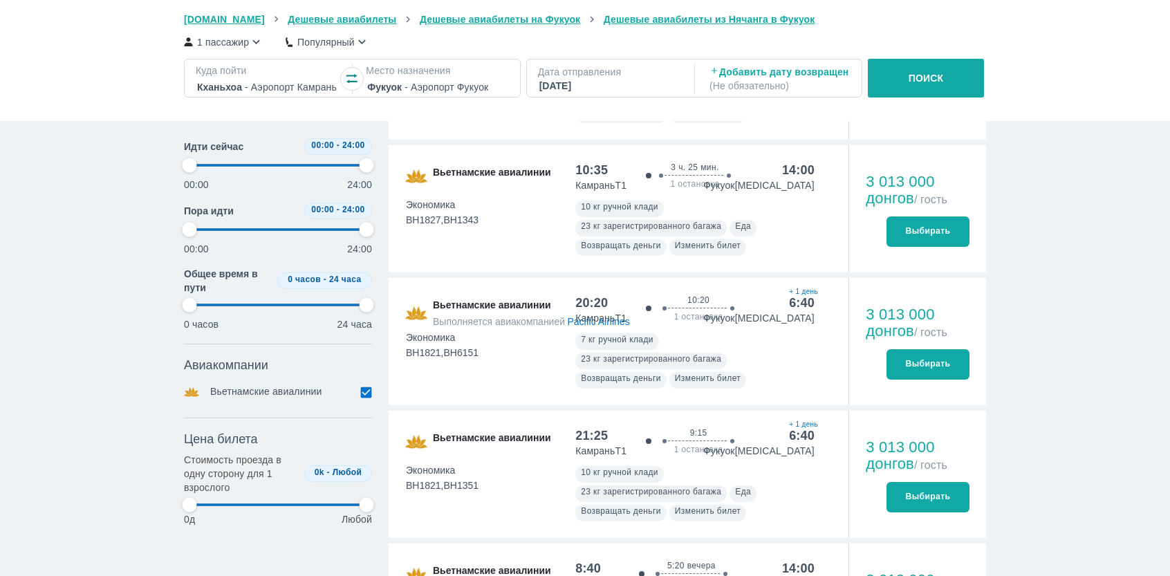
type input "97.9166666666667"
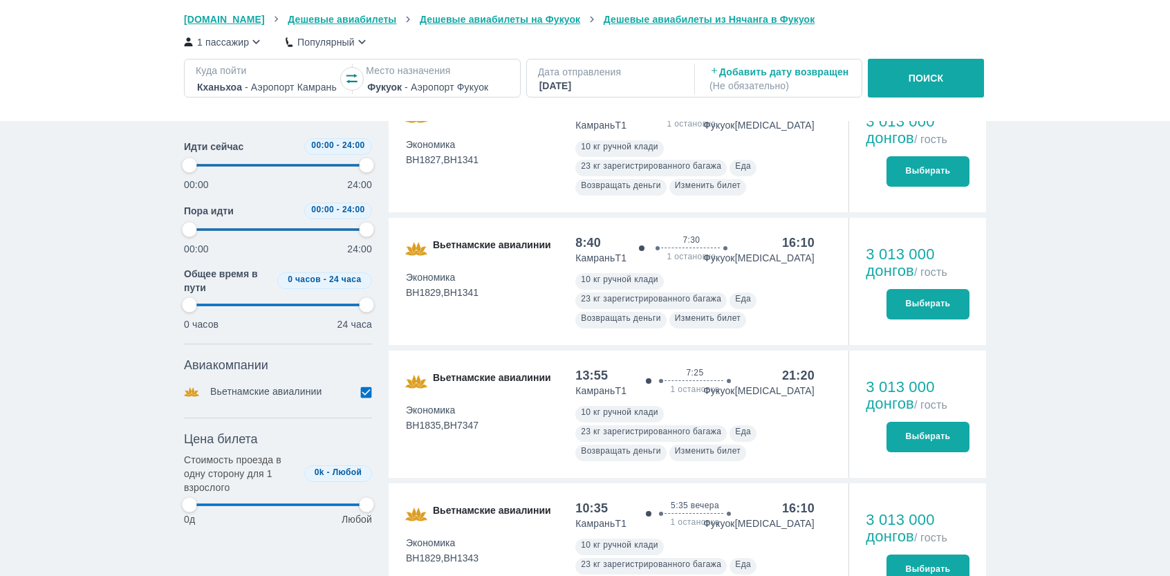
scroll to position [1152, 0]
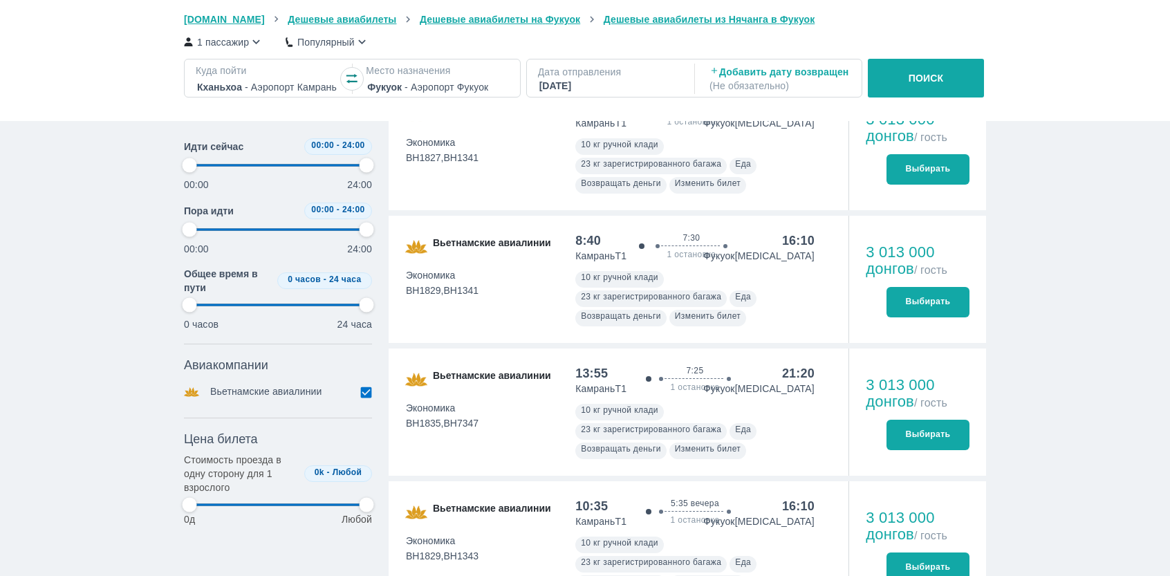
type input "97.9166666666667"
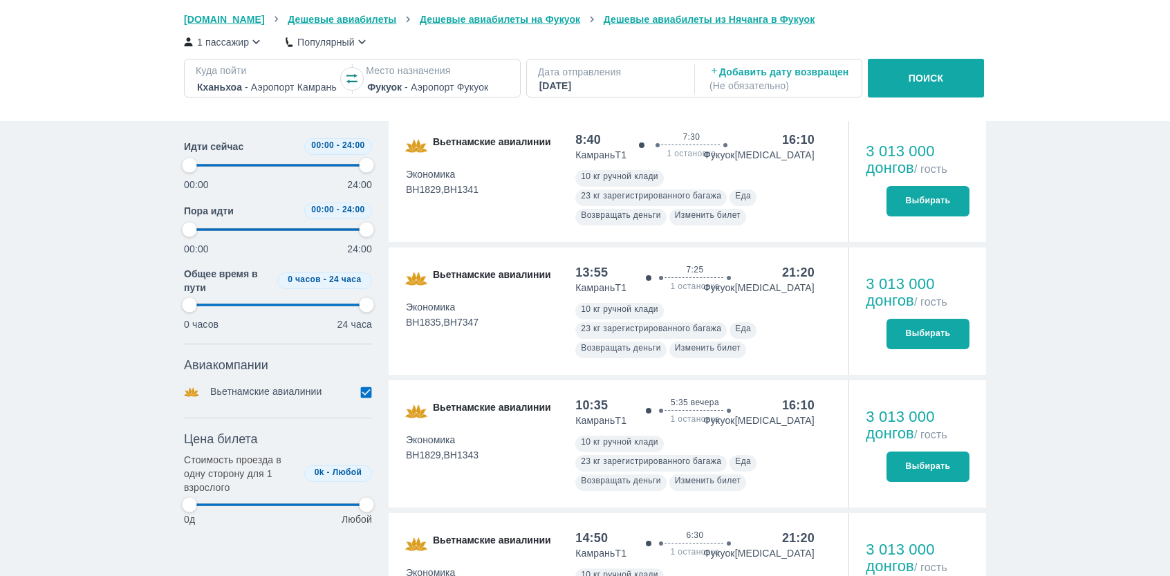
scroll to position [1382, 0]
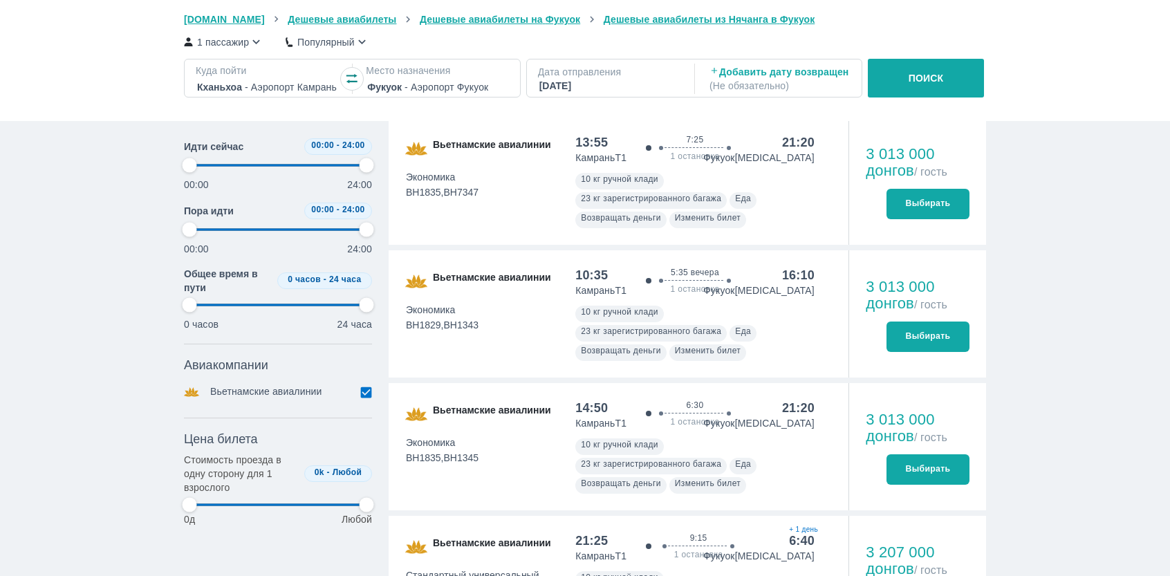
type input "97.9166666666667"
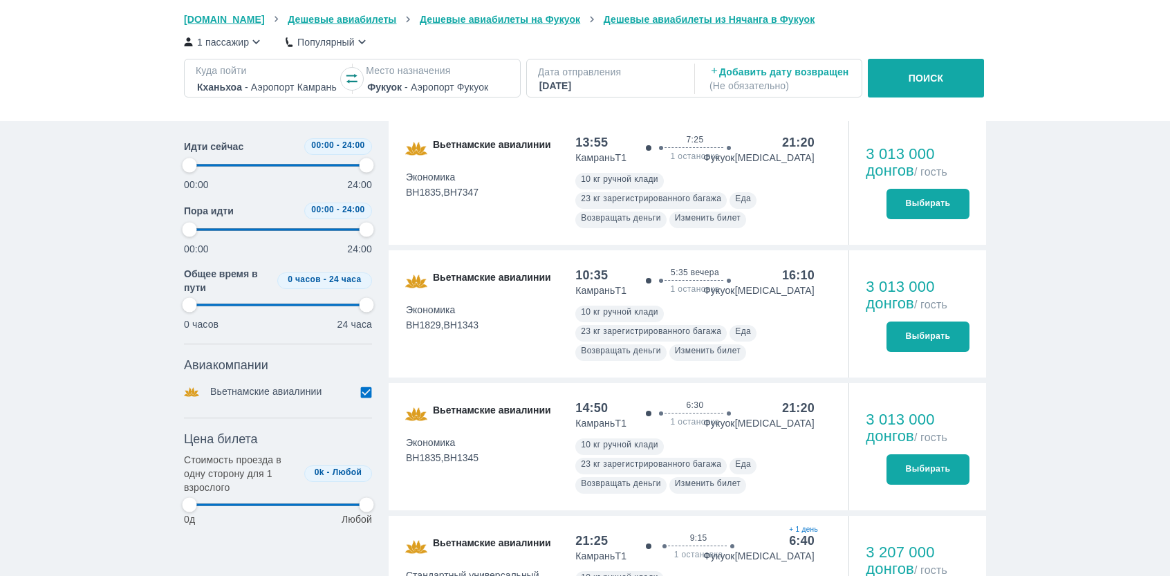
type input "97.9166666666667"
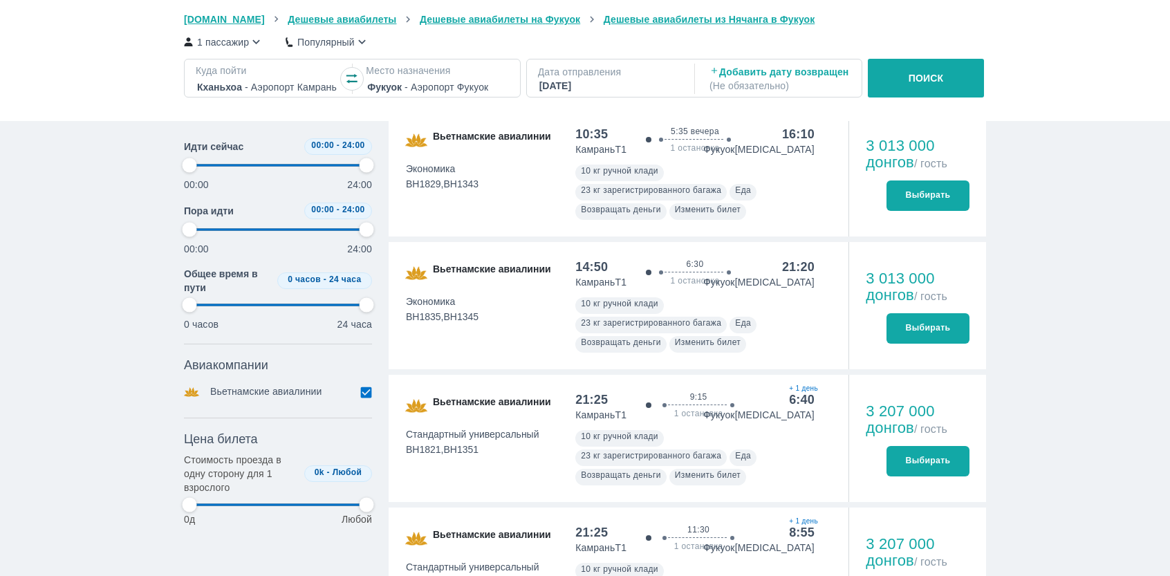
scroll to position [1613, 0]
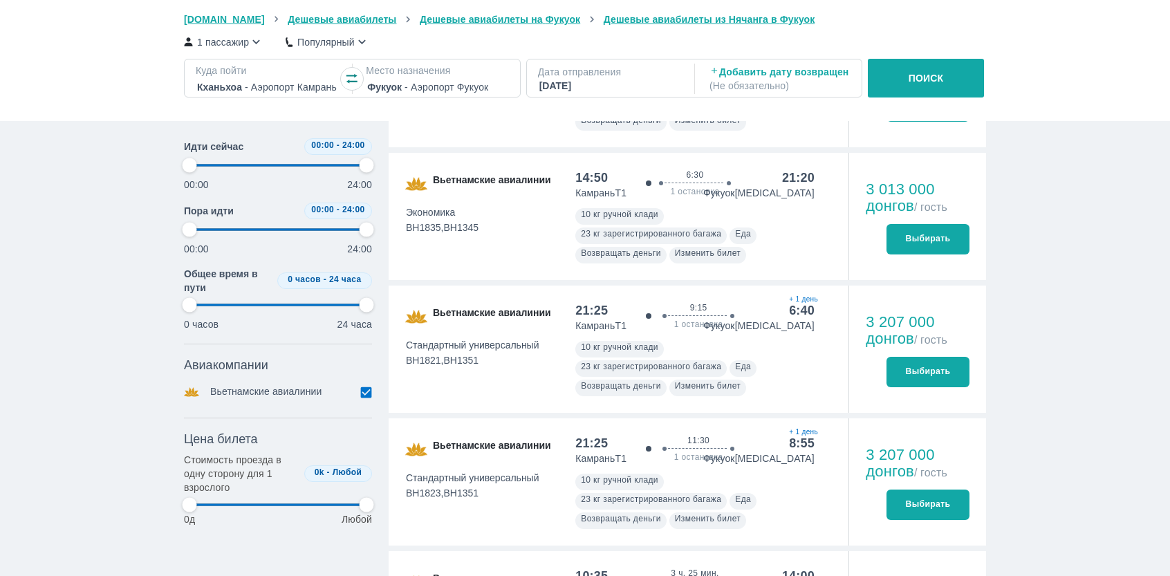
type input "97.9166666666667"
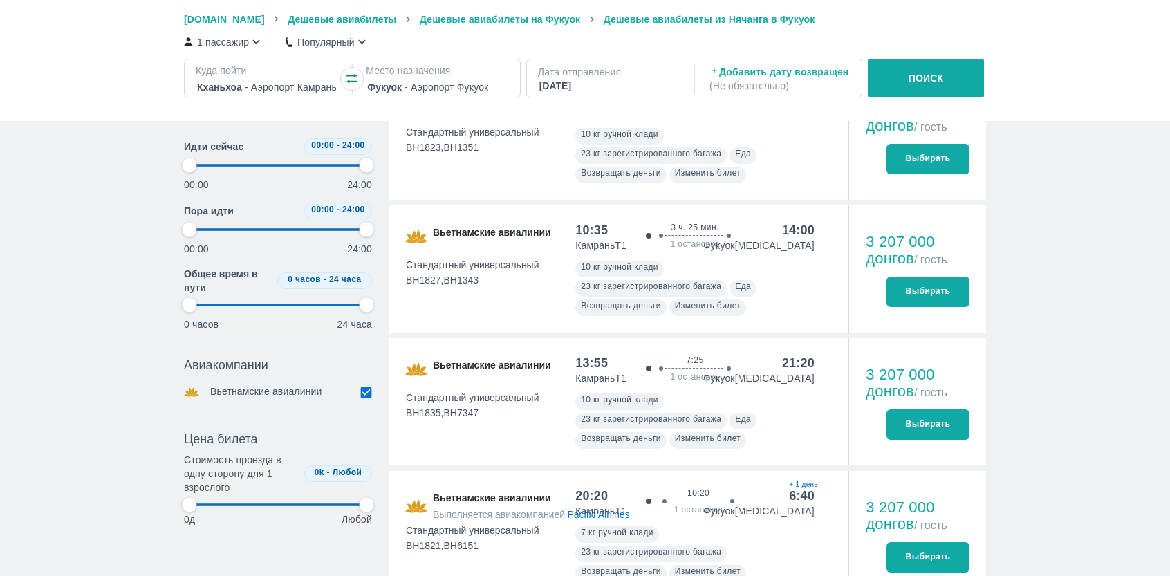
type input "97.9166666666667"
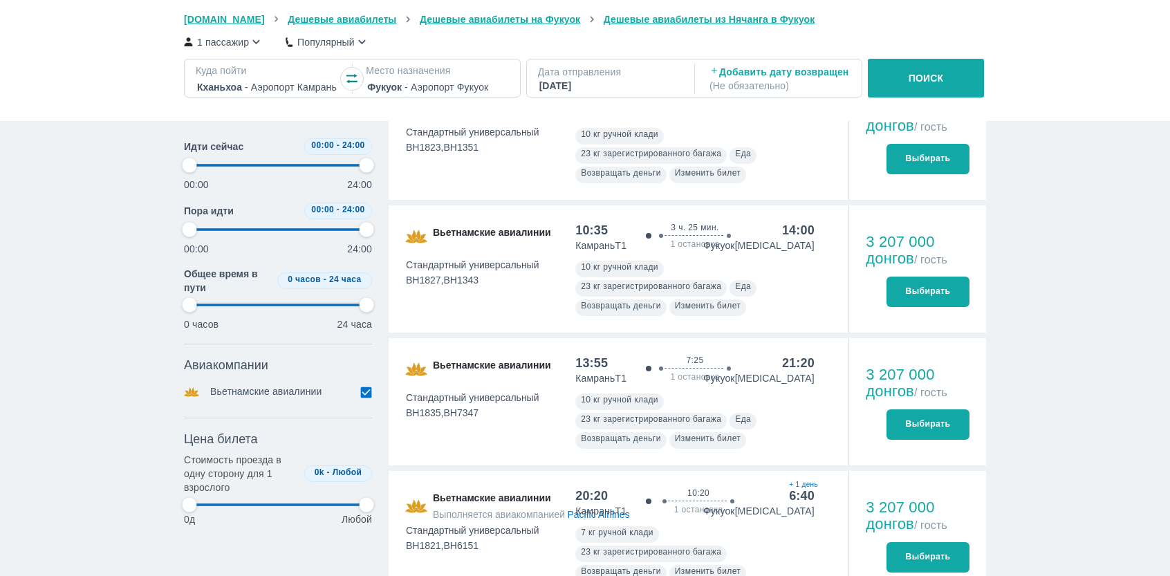
type input "97.9166666666667"
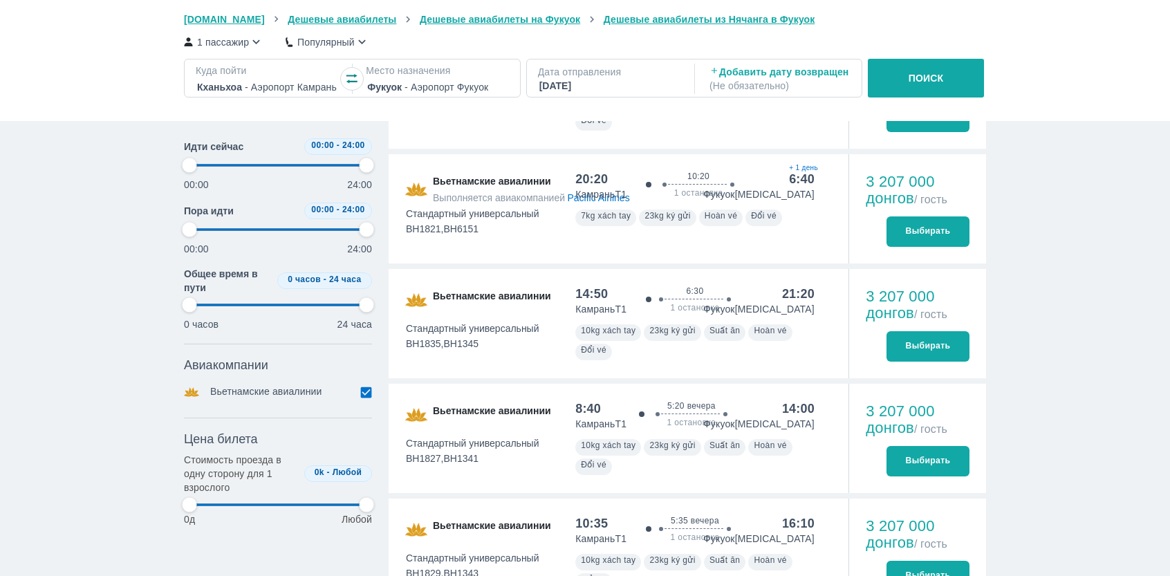
type input "97.9166666666667"
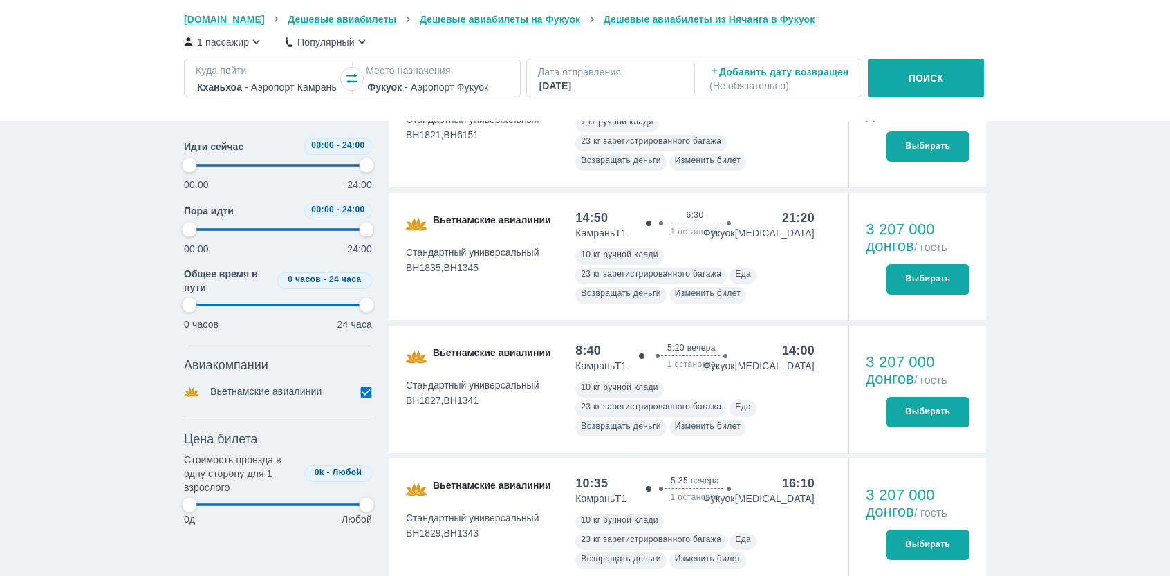
type input "97.9166666666667"
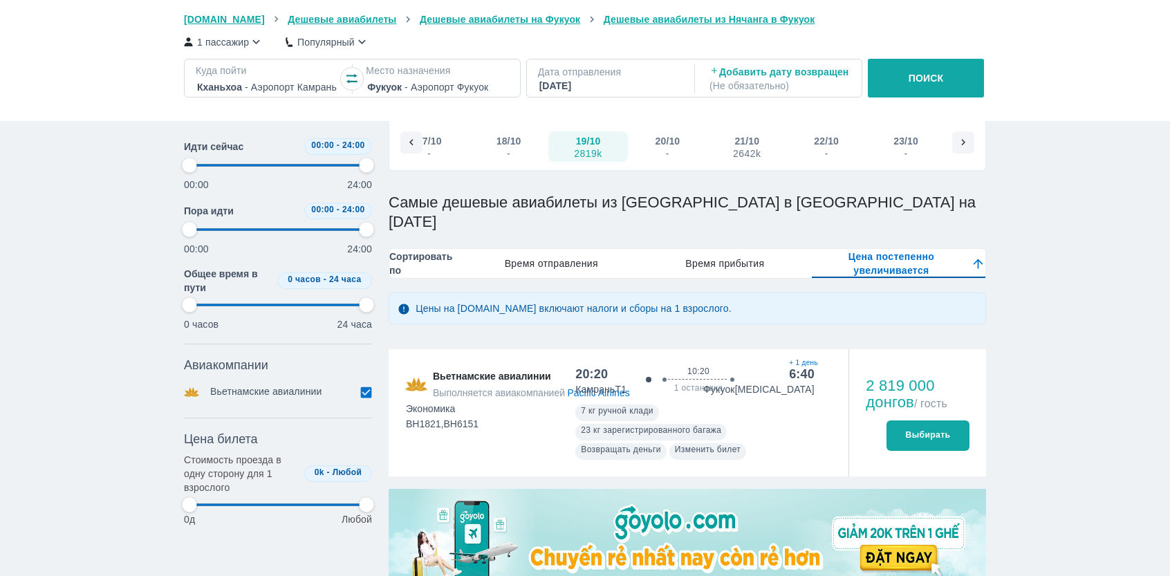
scroll to position [115, 0]
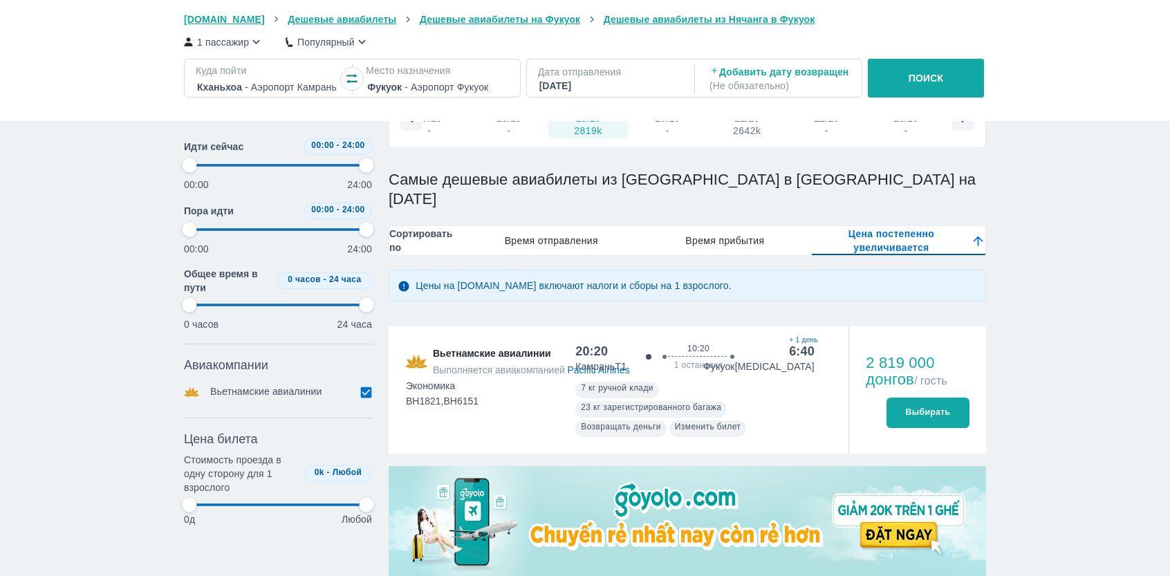
click at [925, 407] on font "Выбирать" at bounding box center [927, 412] width 45 height 10
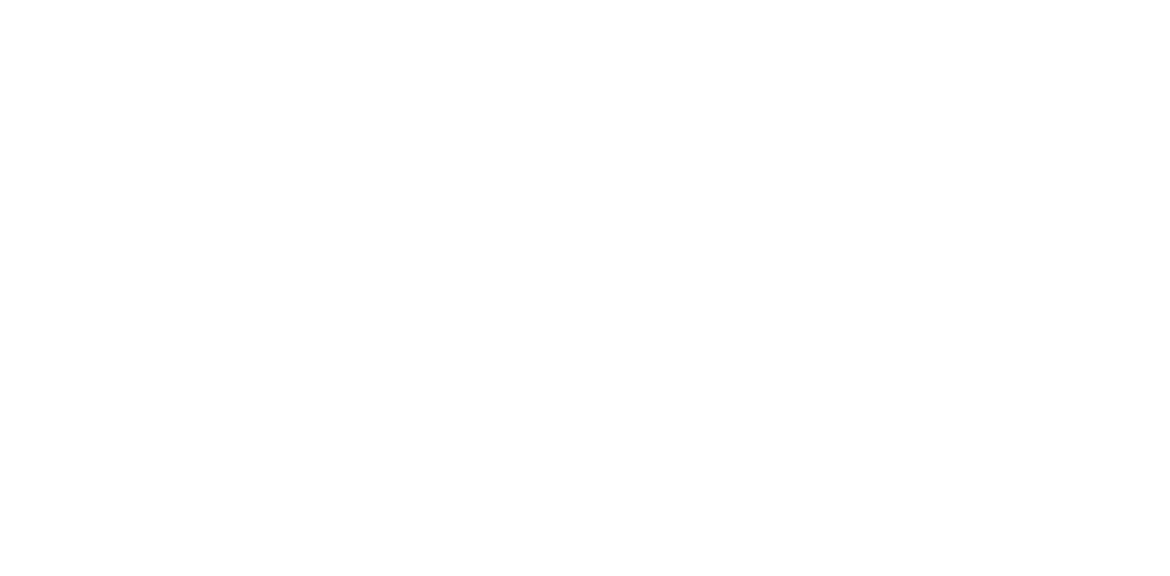
scroll to position [0, 0]
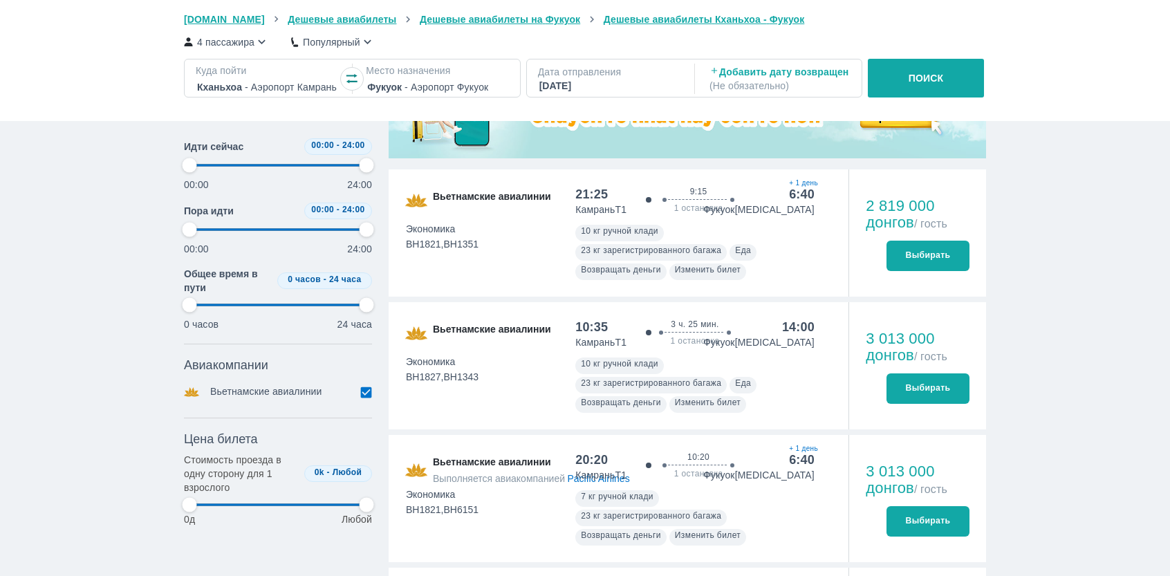
scroll to position [536, 0]
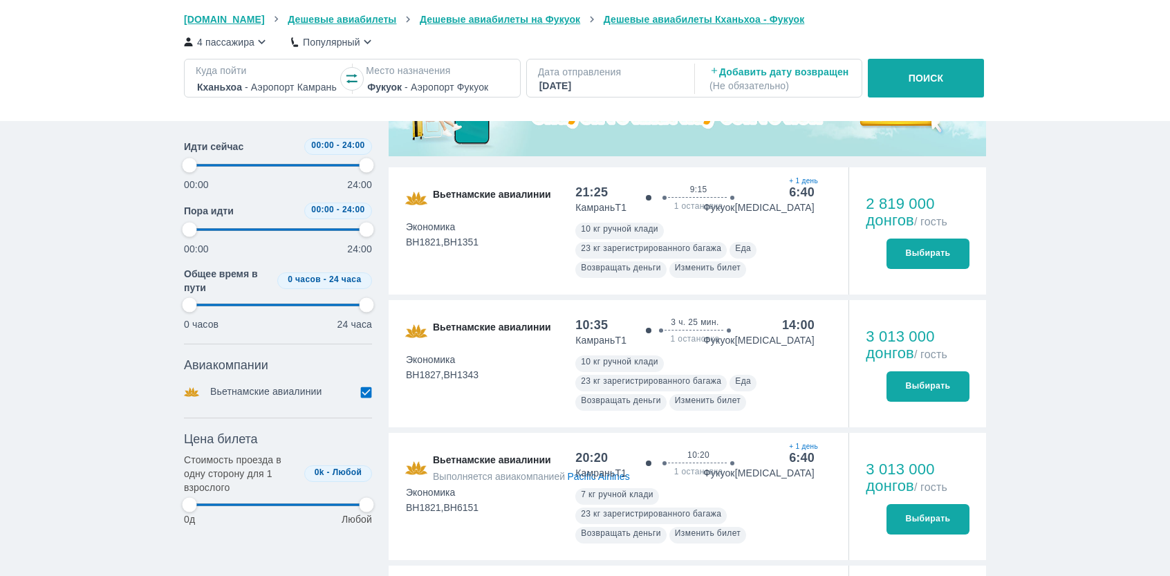
click at [693, 317] on div "3 ч. 25 мин. 1 остановка" at bounding box center [694, 325] width 163 height 17
click at [928, 381] on font "Выбирать" at bounding box center [927, 386] width 45 height 10
